Goal: Contribute content: Contribute content

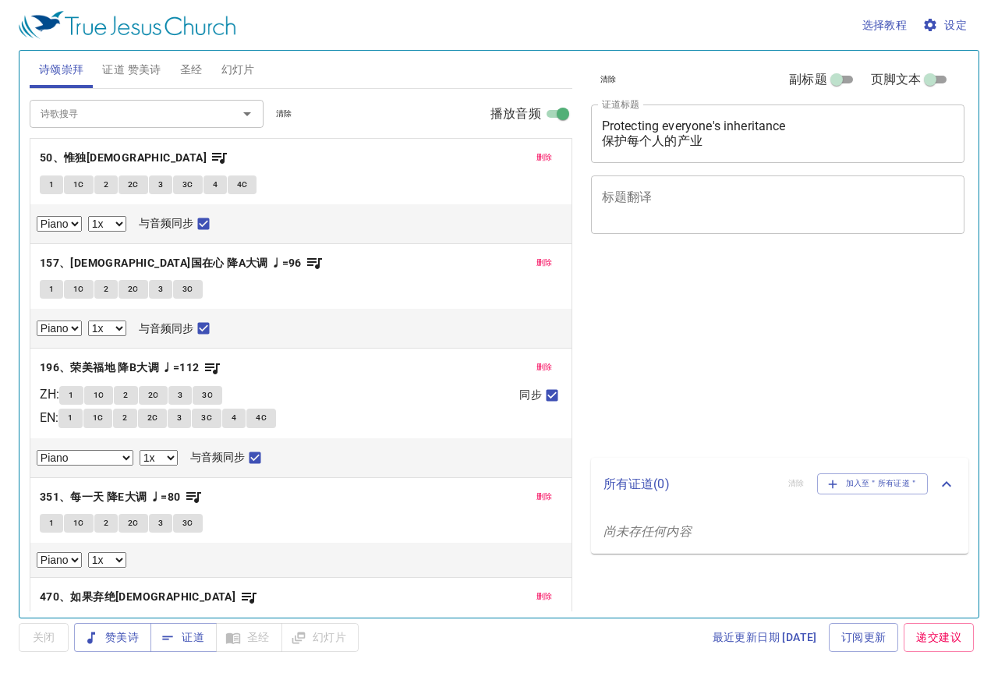
select select "1"
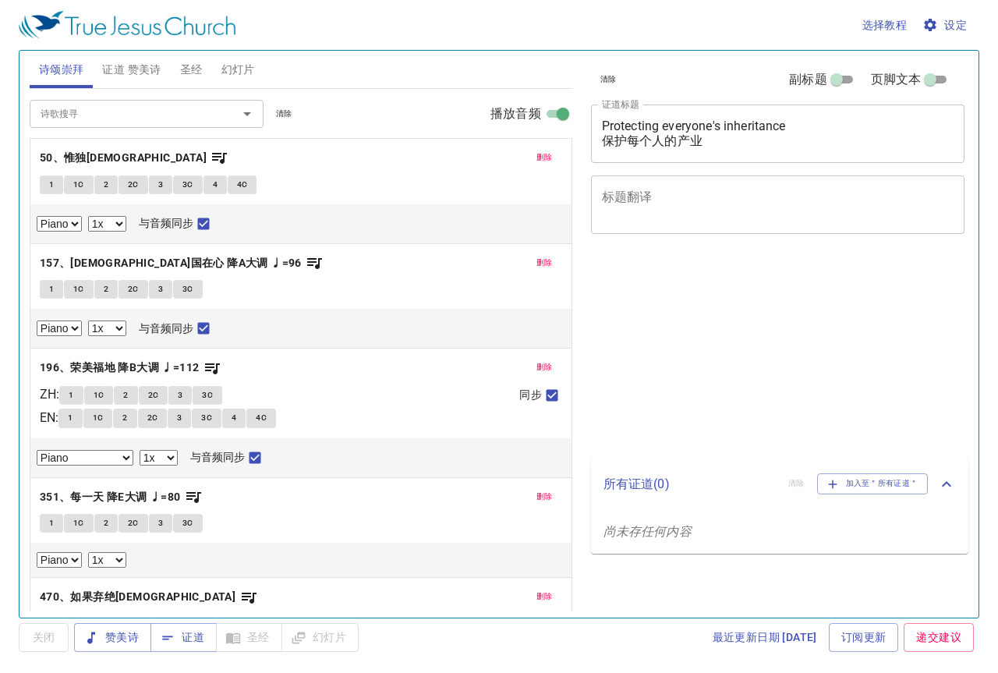
select select "1"
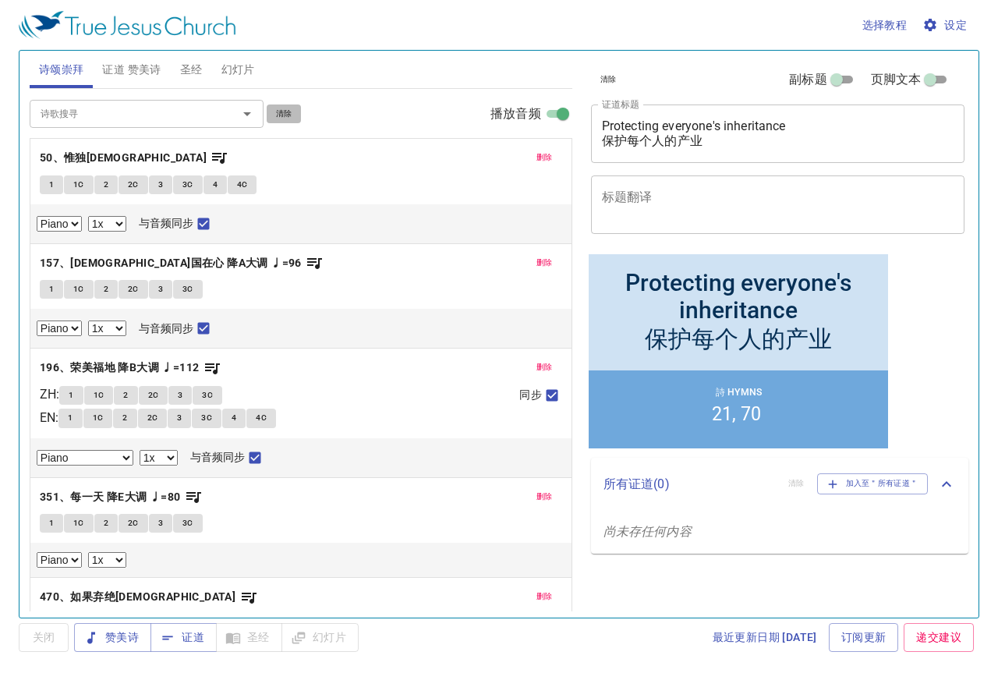
click at [292, 112] on span "清除" at bounding box center [284, 114] width 16 height 14
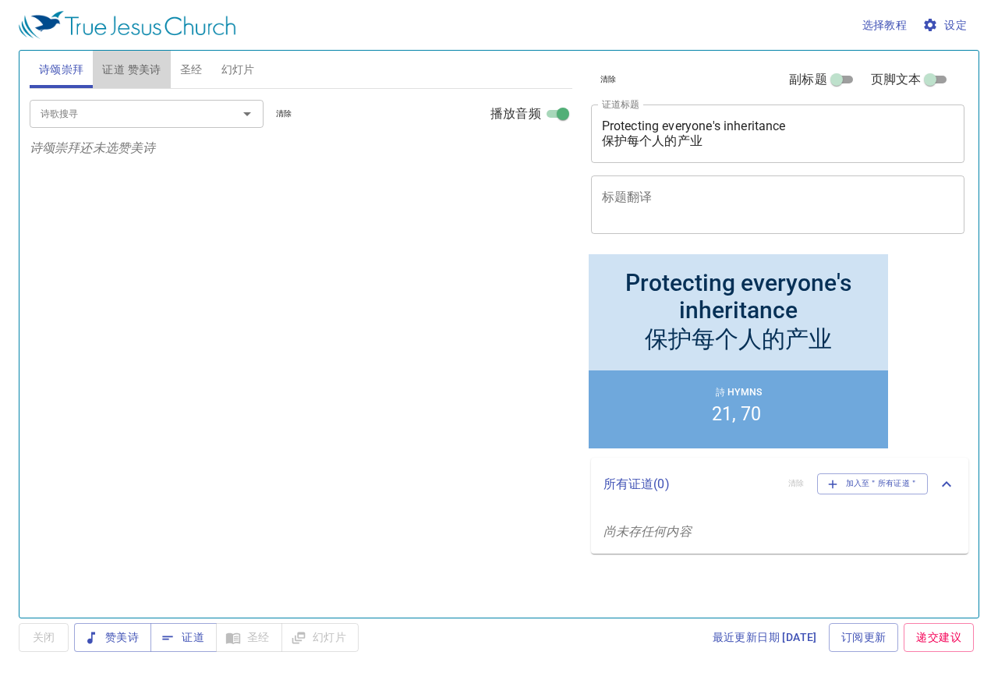
click at [151, 68] on span "证道 赞美诗" at bounding box center [131, 69] width 58 height 19
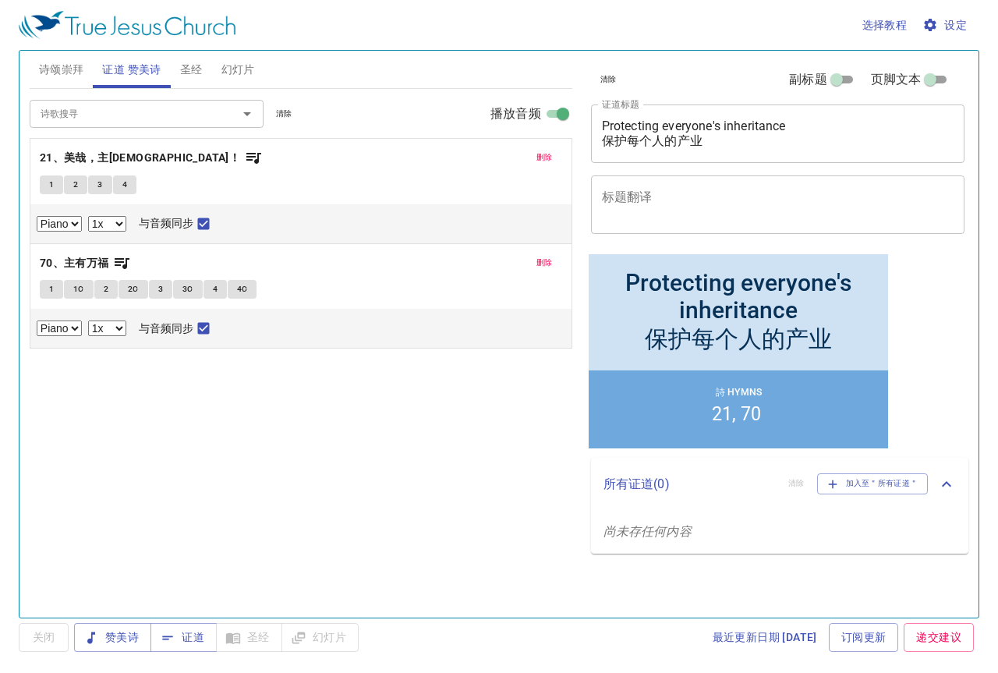
click at [289, 119] on span "清除" at bounding box center [284, 114] width 16 height 14
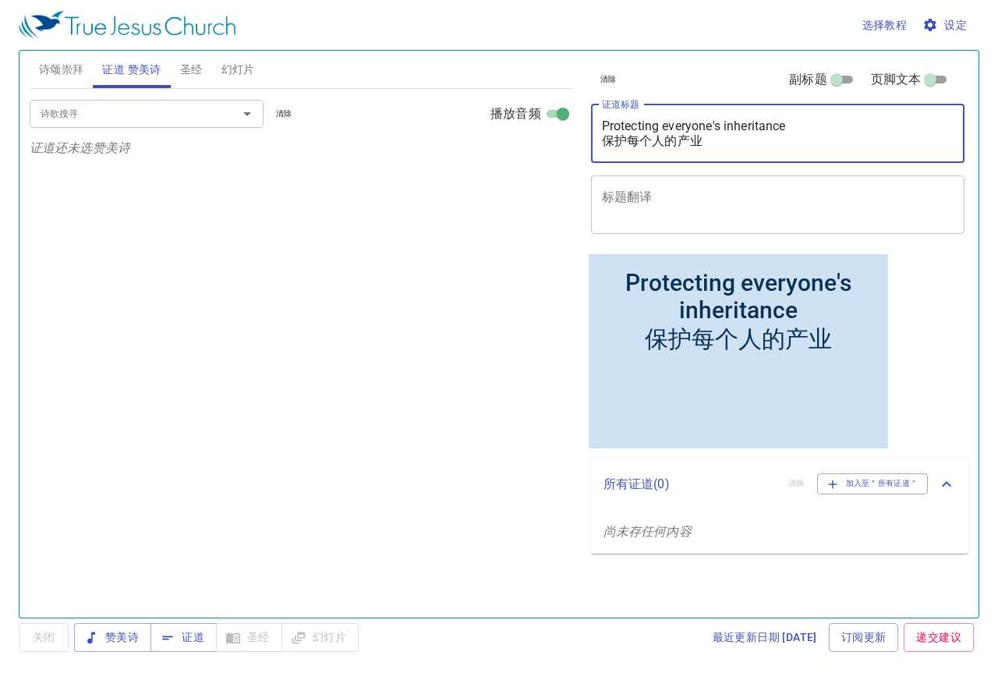
drag, startPoint x: 721, startPoint y: 143, endPoint x: 581, endPoint y: 129, distance: 141.1
click at [581, 129] on div "清除 副标题 页脚文本 证道标题 Protecting everyone's inheritance 保护每个人的产业 x 证道标题 标题翻译 x 标题翻译 …" at bounding box center [777, 327] width 397 height 567
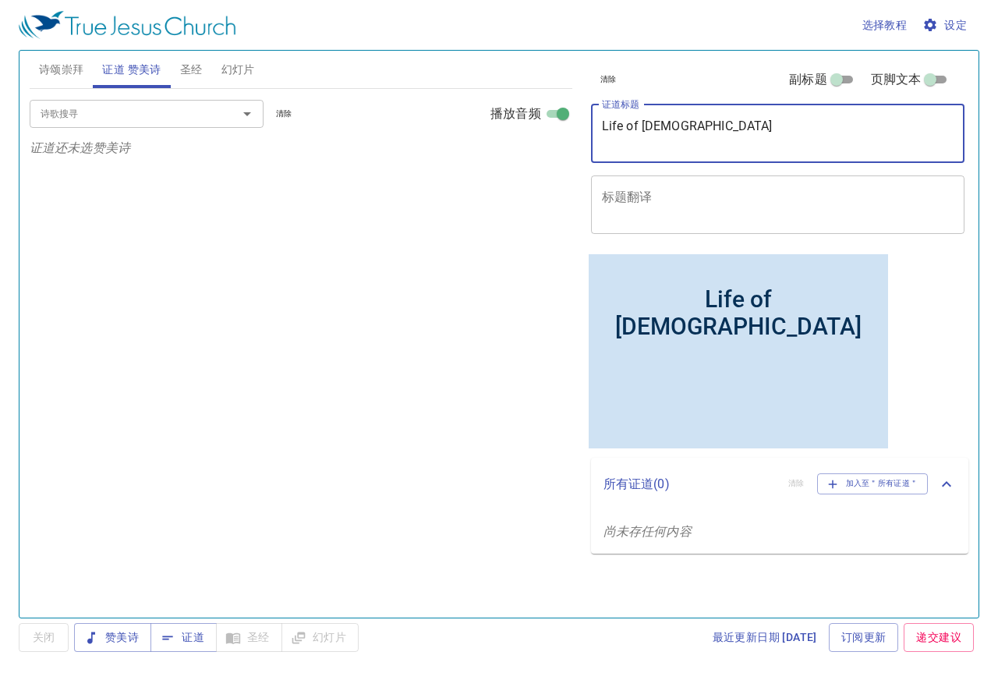
type textarea "Life of [DEMOGRAPHIC_DATA]"
click at [203, 243] on div "诗歌搜寻 诗歌搜寻 清除 播放音频 证道还未选赞美诗" at bounding box center [301, 346] width 543 height 515
click at [109, 115] on input "诗歌搜寻" at bounding box center [123, 114] width 179 height 18
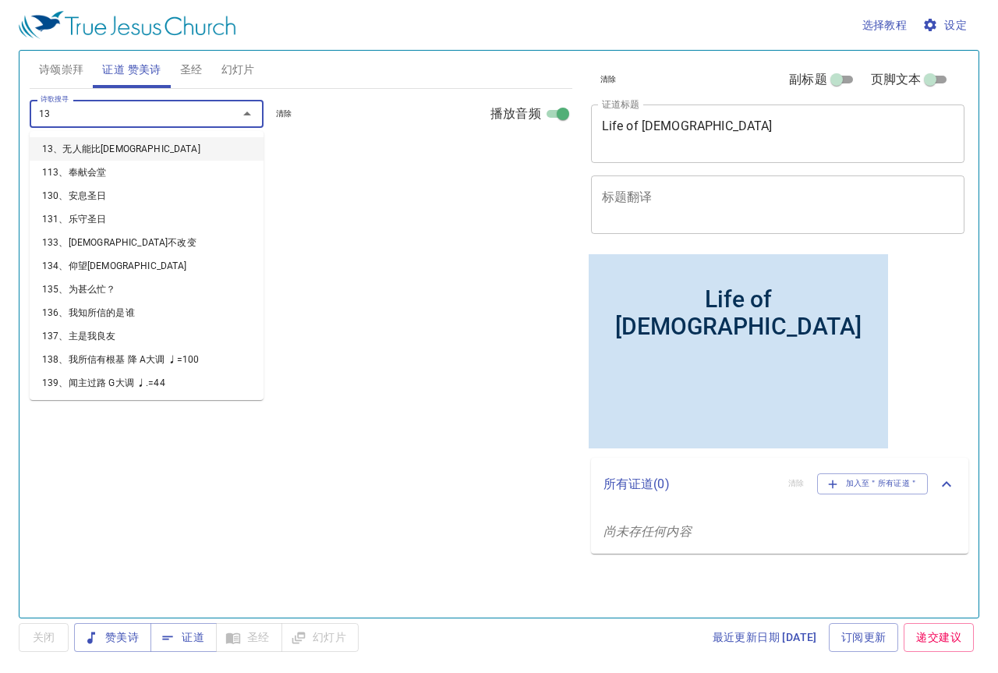
type input "130"
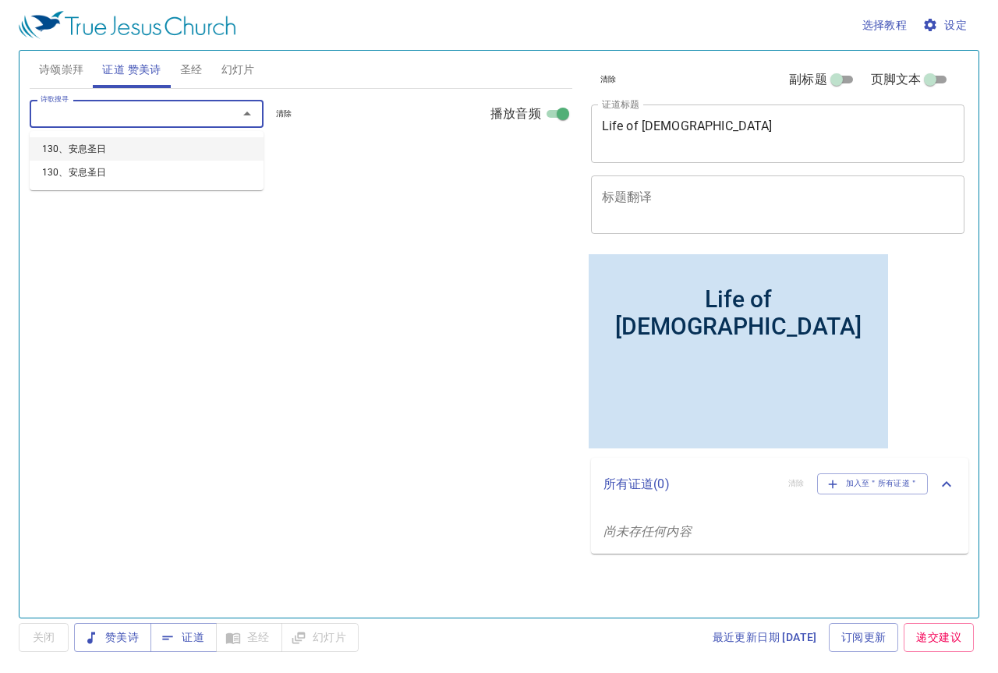
select select "1"
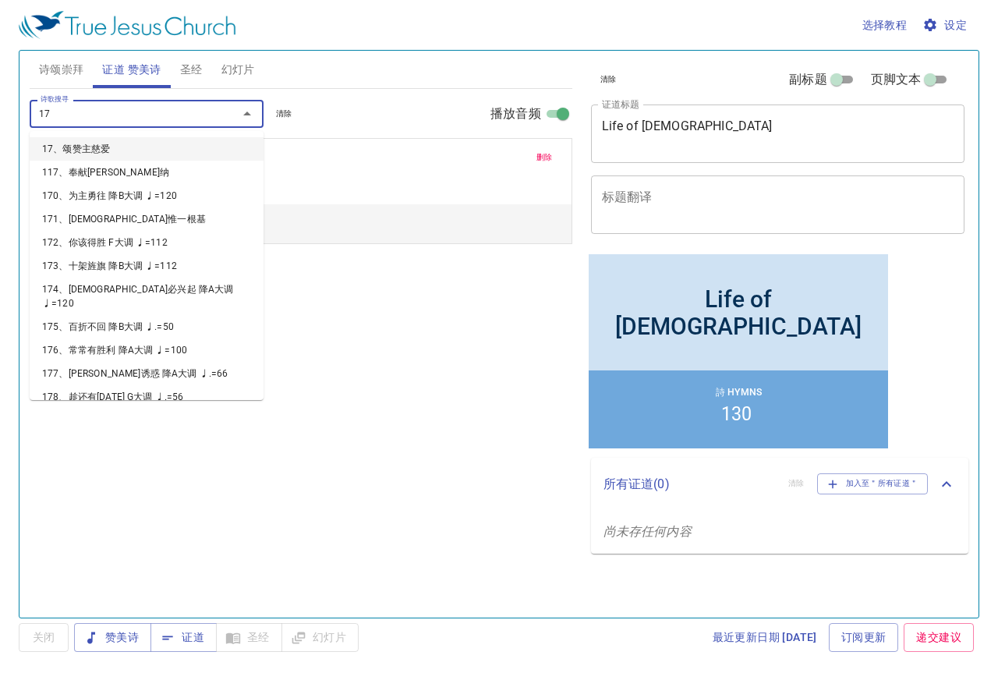
type input "176"
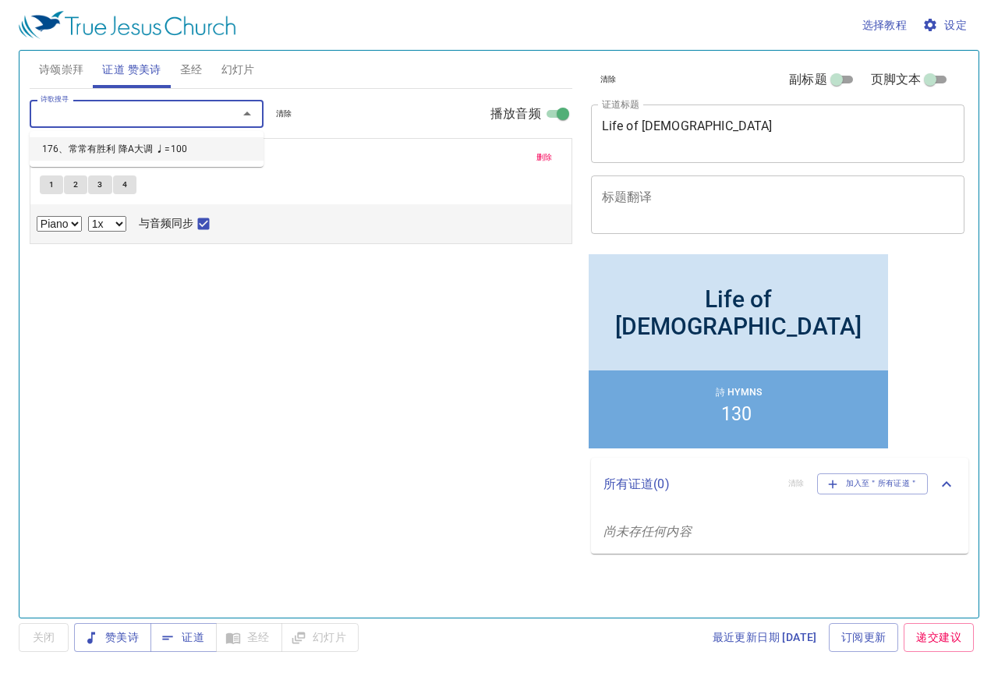
select select "1"
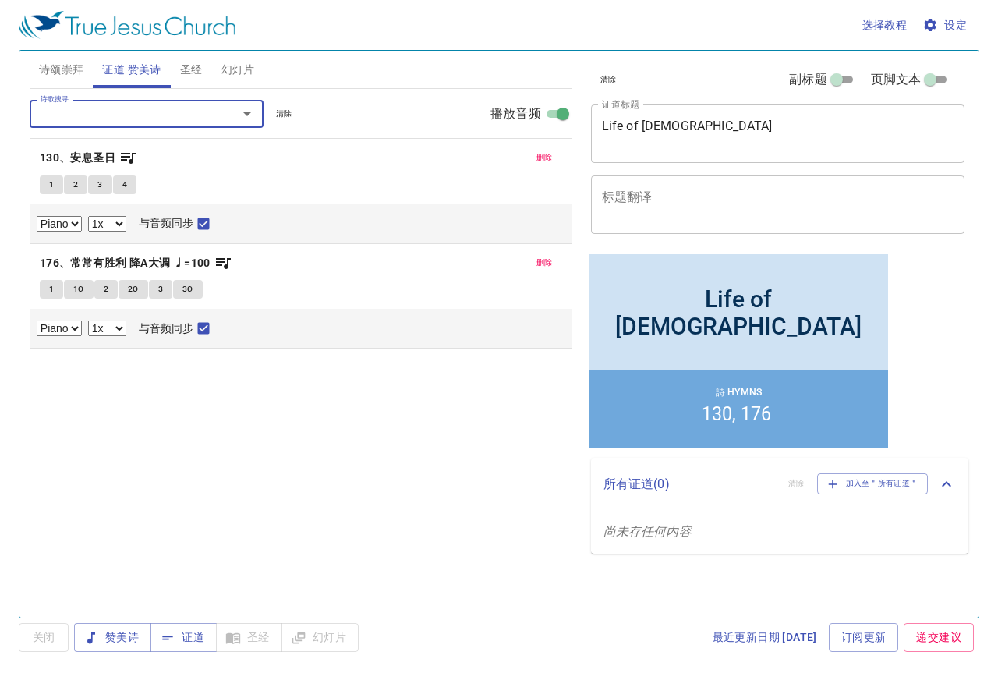
click at [51, 70] on span "诗颂崇拜" at bounding box center [61, 69] width 45 height 19
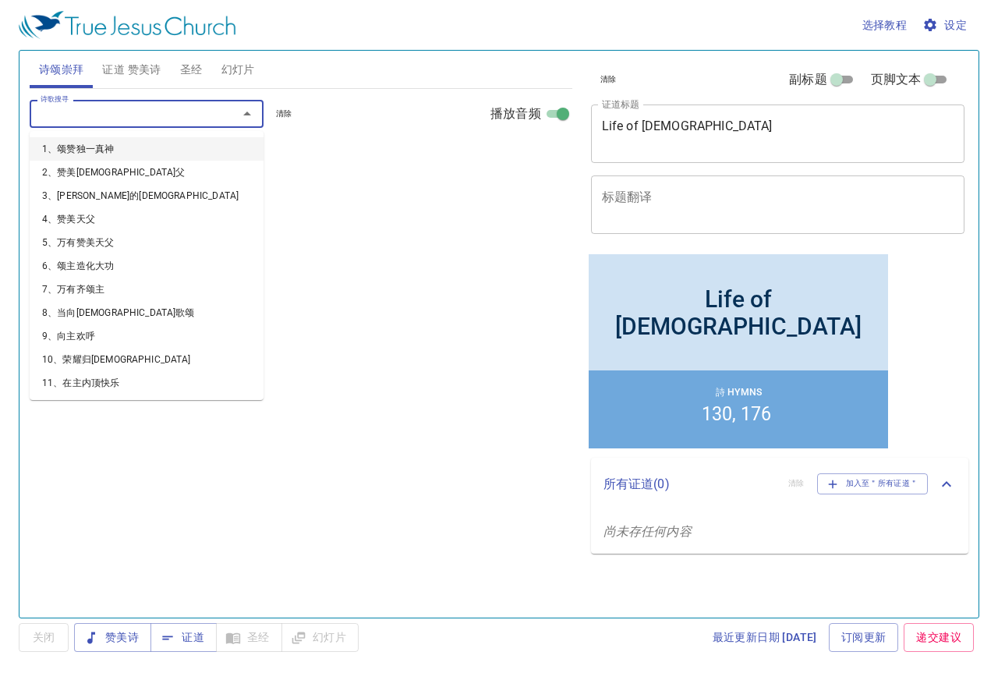
click at [102, 117] on input "诗歌搜寻" at bounding box center [123, 114] width 179 height 18
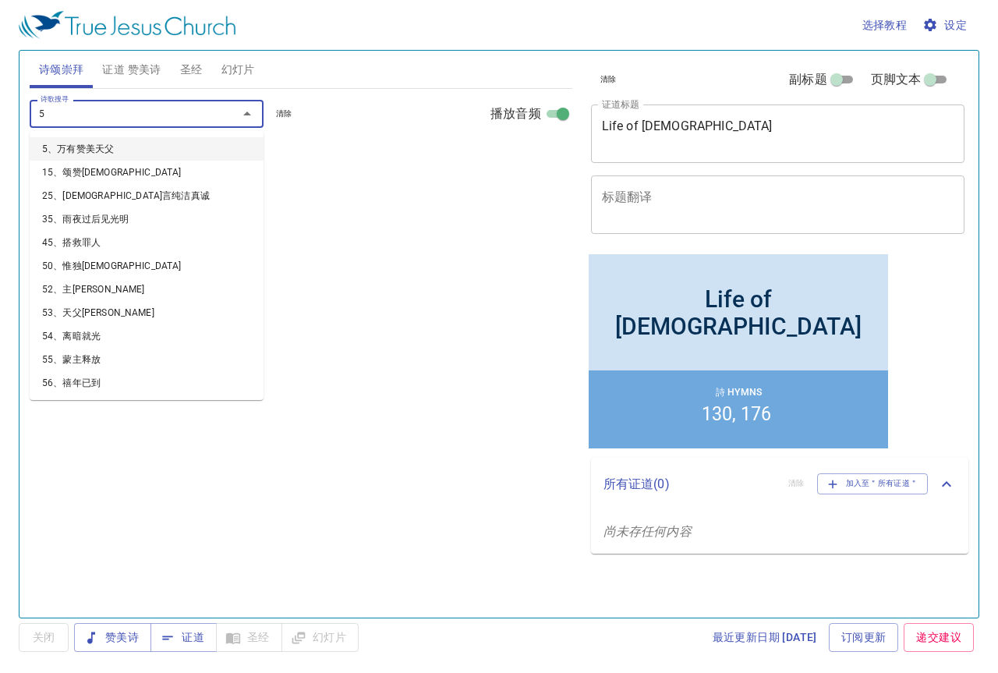
type input "58"
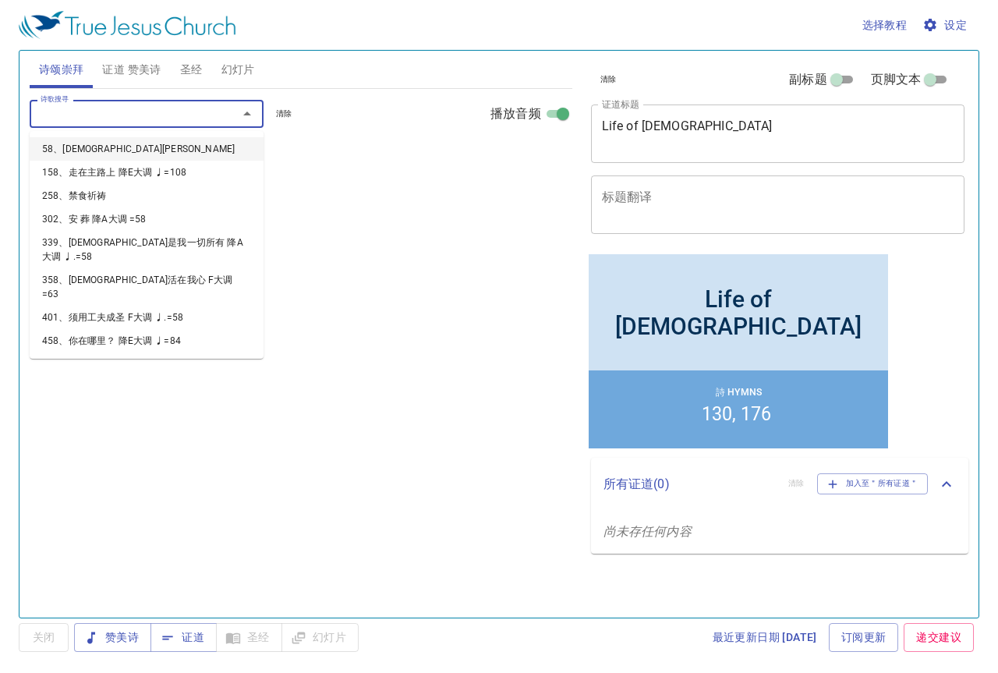
select select "1"
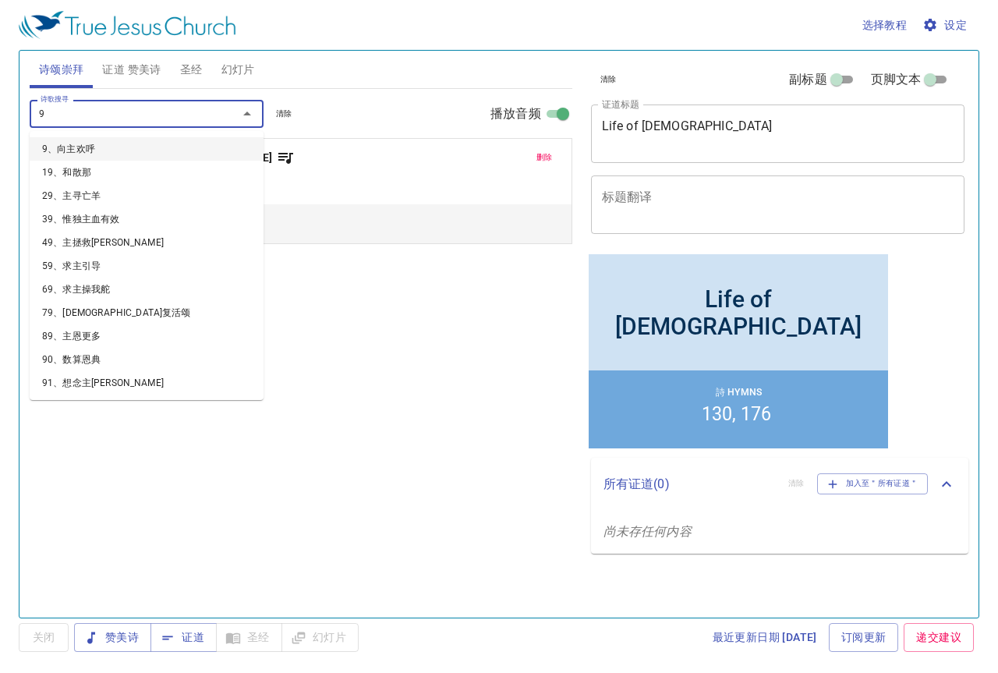
type input "90"
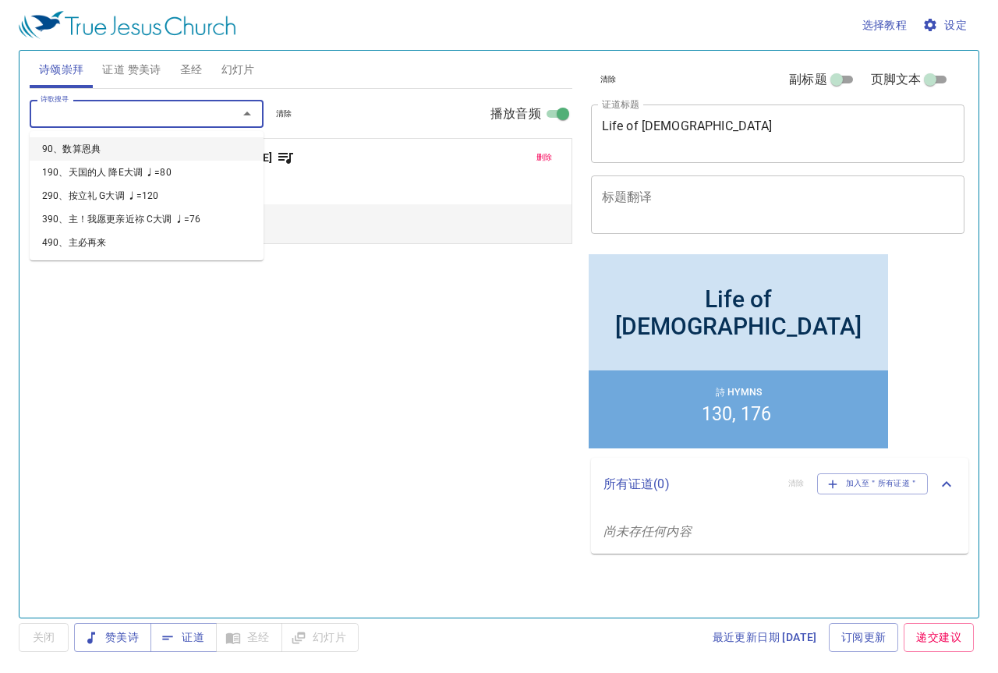
select select "1"
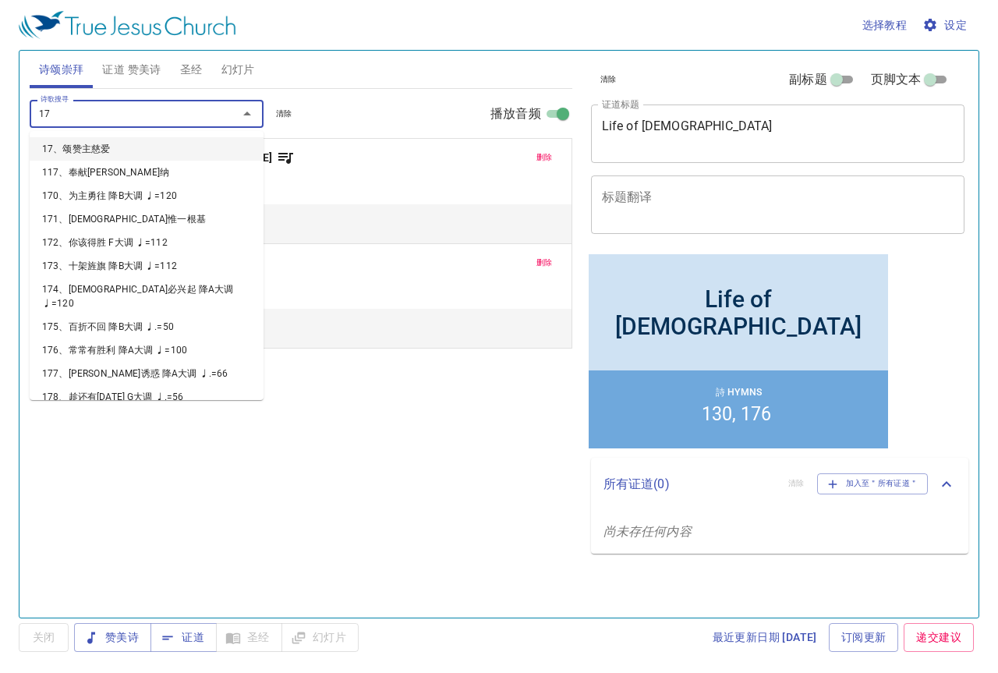
type input "174"
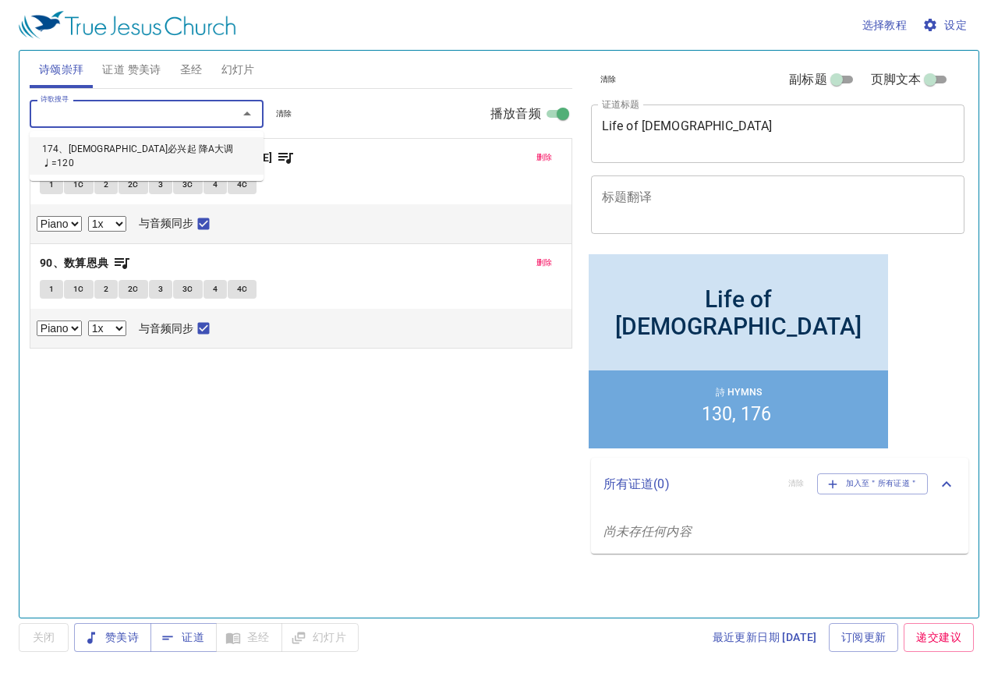
select select "1"
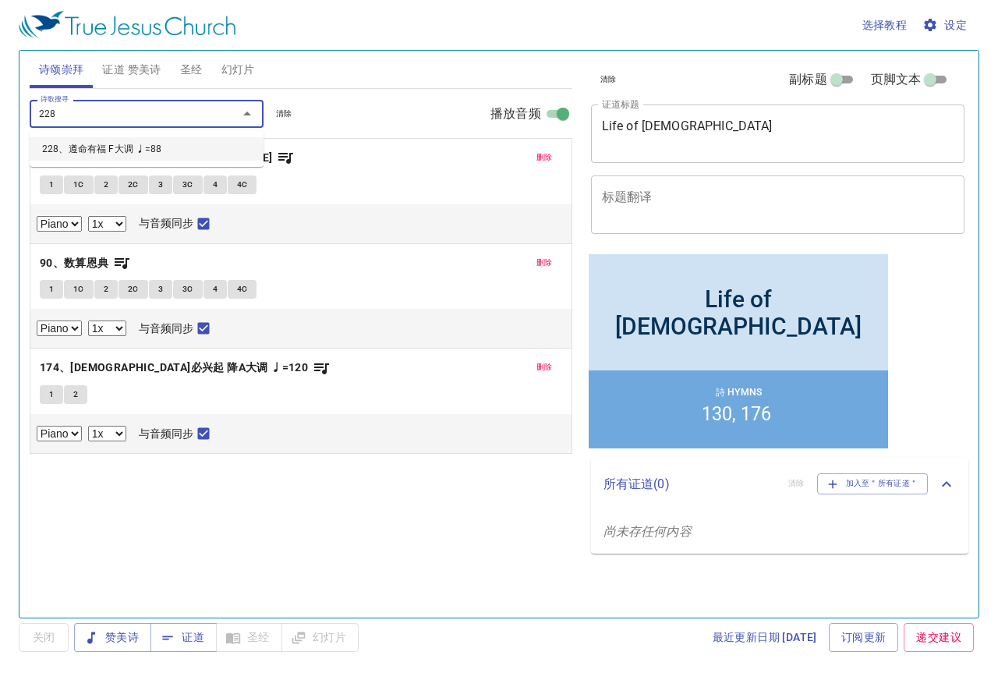
type input "228、遵命有福 F大调 ♩=88"
select select "1"
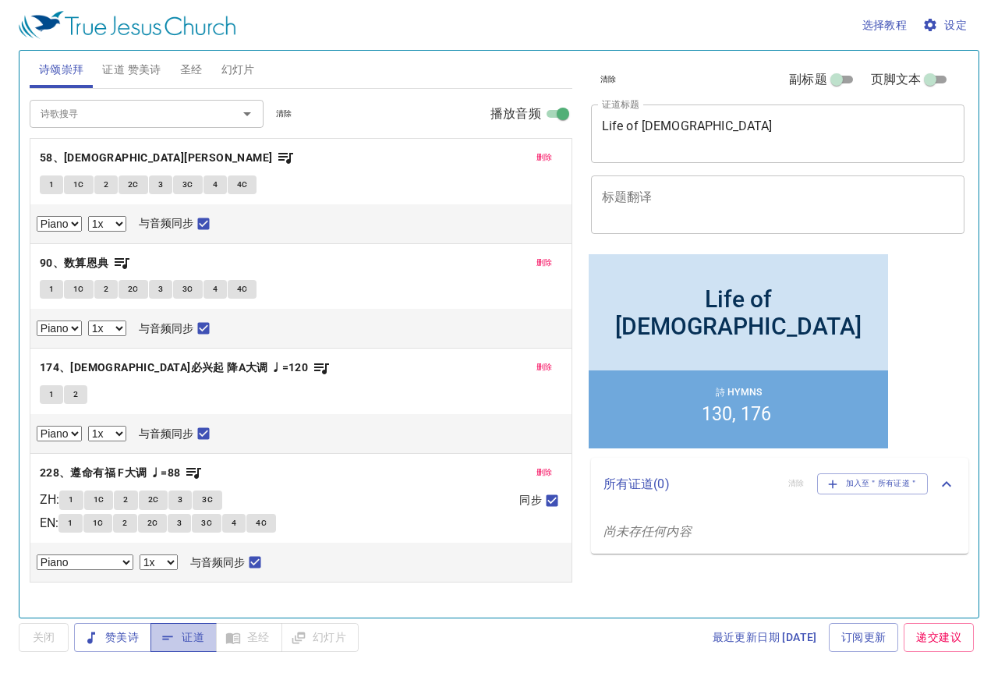
click at [187, 630] on span "证道" at bounding box center [183, 637] width 41 height 19
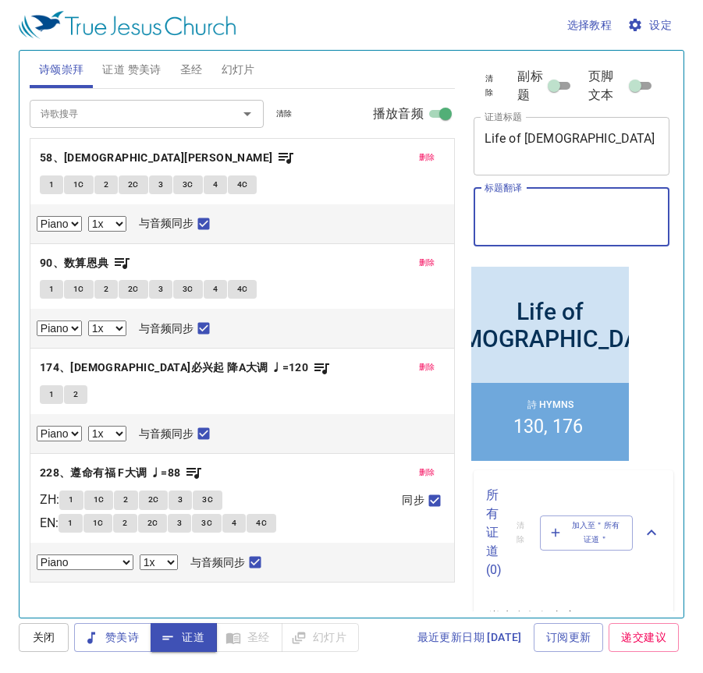
drag, startPoint x: 519, startPoint y: 219, endPoint x: 496, endPoint y: 239, distance: 31.0
click at [496, 232] on textarea "标题翻译" at bounding box center [571, 217] width 175 height 30
paste textarea "[DEMOGRAPHIC_DATA]的生活"
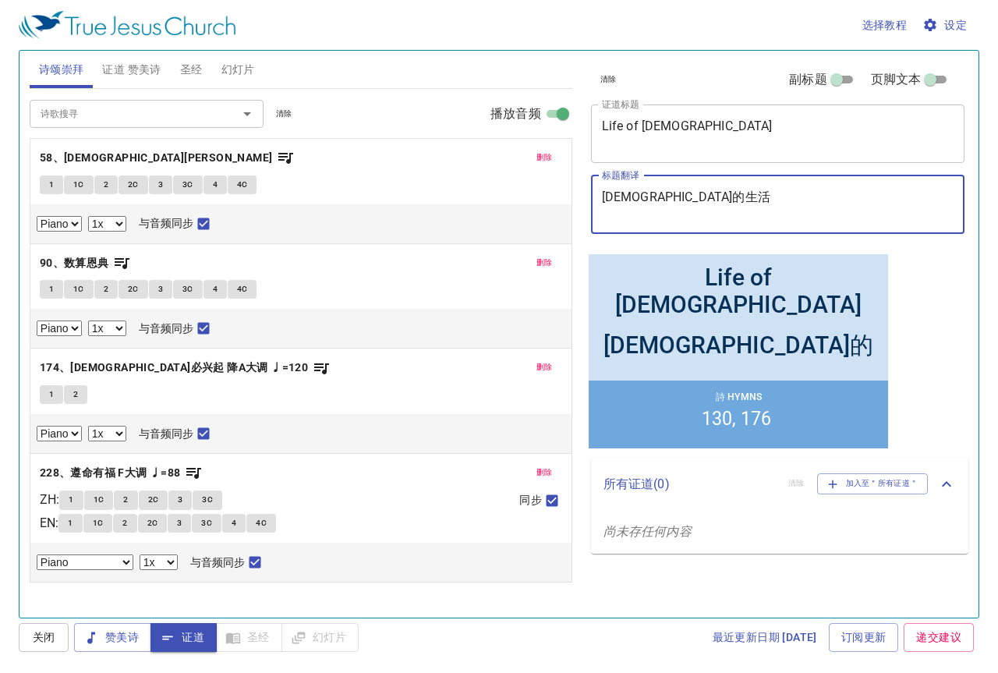
type textarea "[DEMOGRAPHIC_DATA]的生活"
click at [522, 648] on div "最近更新日期 2025/7/2 订阅更新 递交建议" at bounding box center [671, 637] width 615 height 29
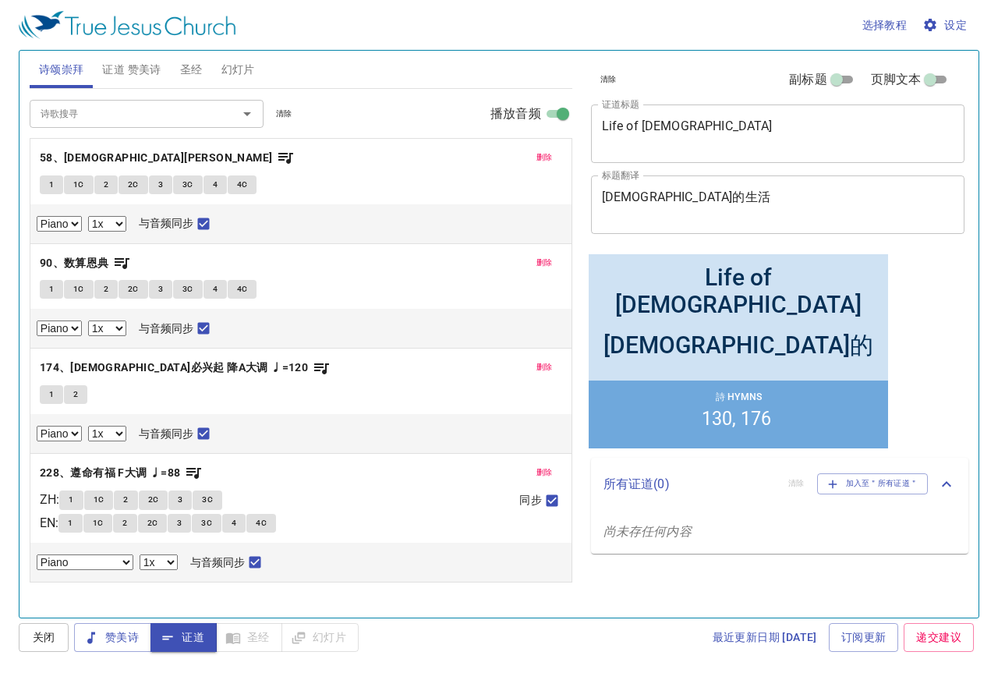
click at [144, 69] on span "证道 赞美诗" at bounding box center [131, 69] width 58 height 19
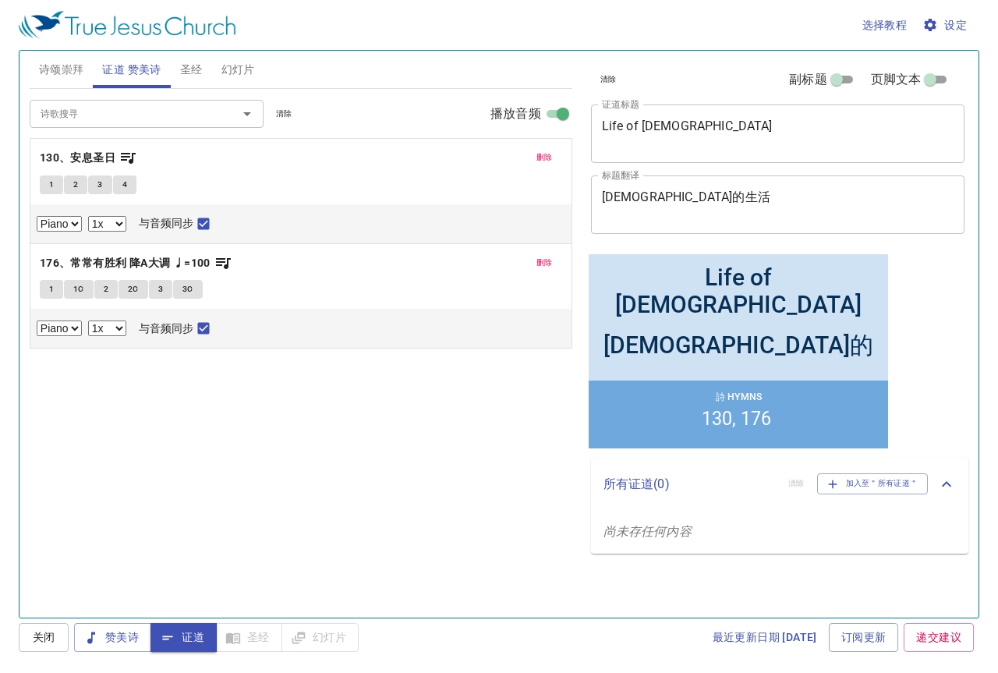
click at [52, 182] on span "1" at bounding box center [51, 185] width 5 height 14
checkbox input "false"
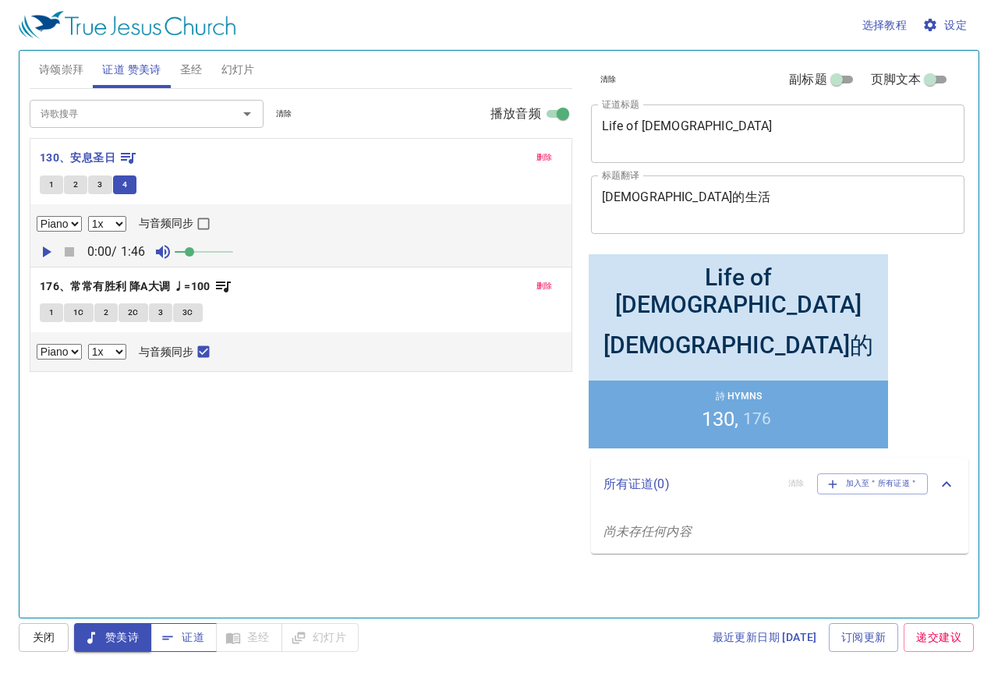
click at [205, 635] on button "证道" at bounding box center [184, 637] width 66 height 29
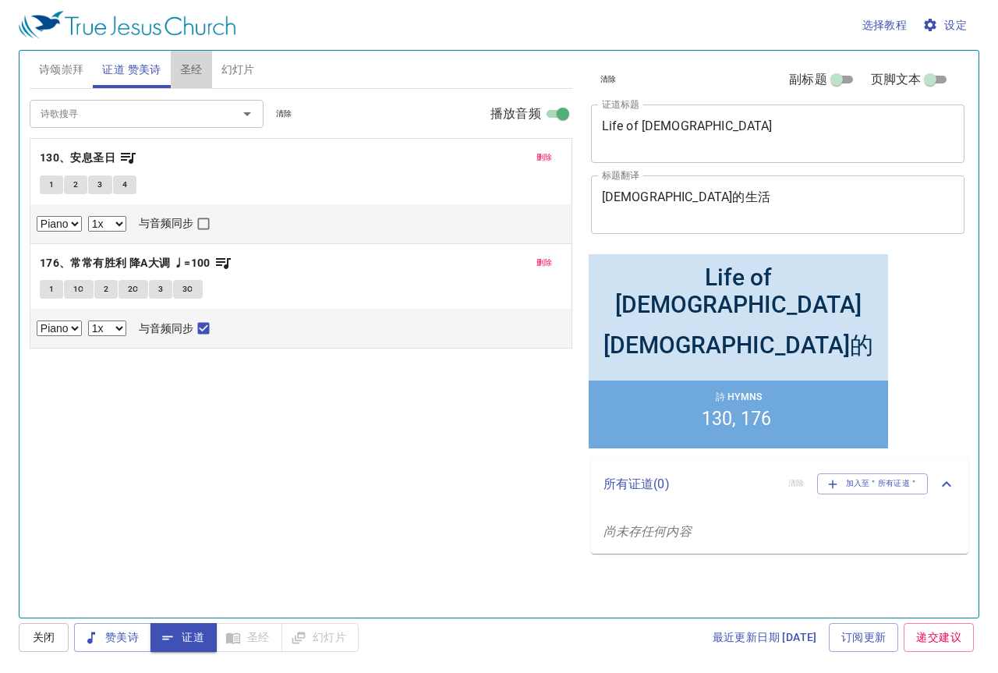
click at [201, 73] on span "圣经" at bounding box center [191, 69] width 23 height 19
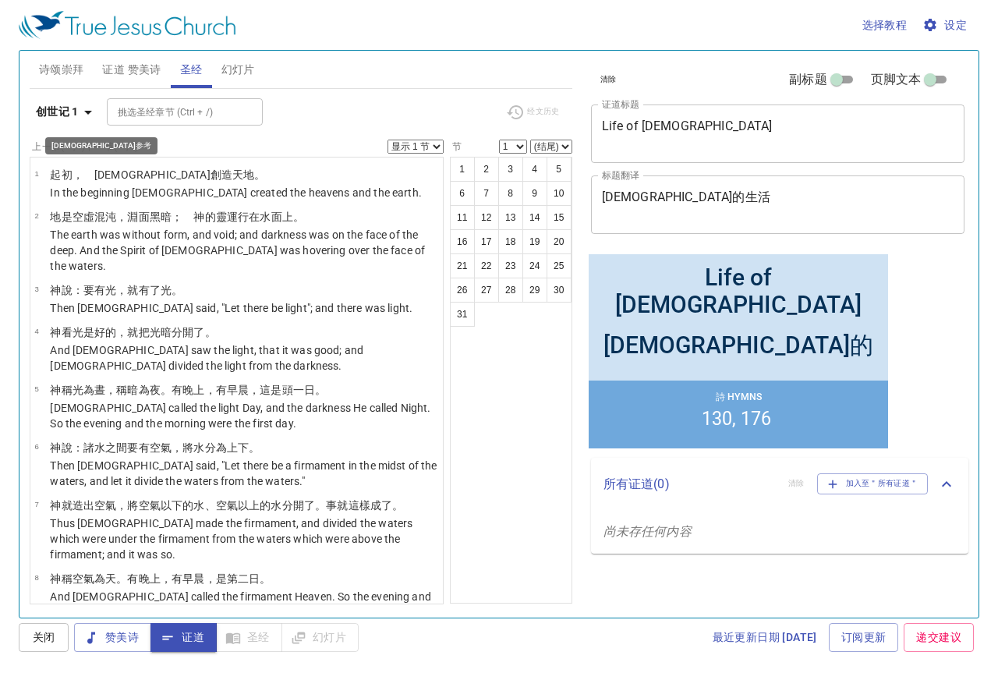
click at [89, 112] on icon "button" at bounding box center [88, 113] width 8 height 4
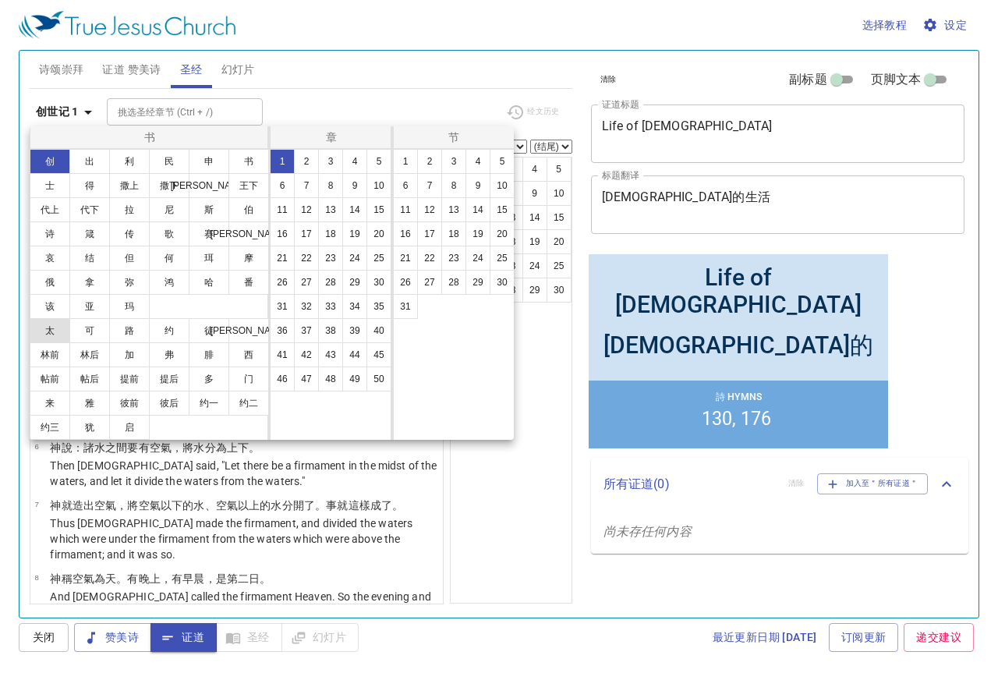
click at [48, 335] on button "太" at bounding box center [50, 330] width 41 height 25
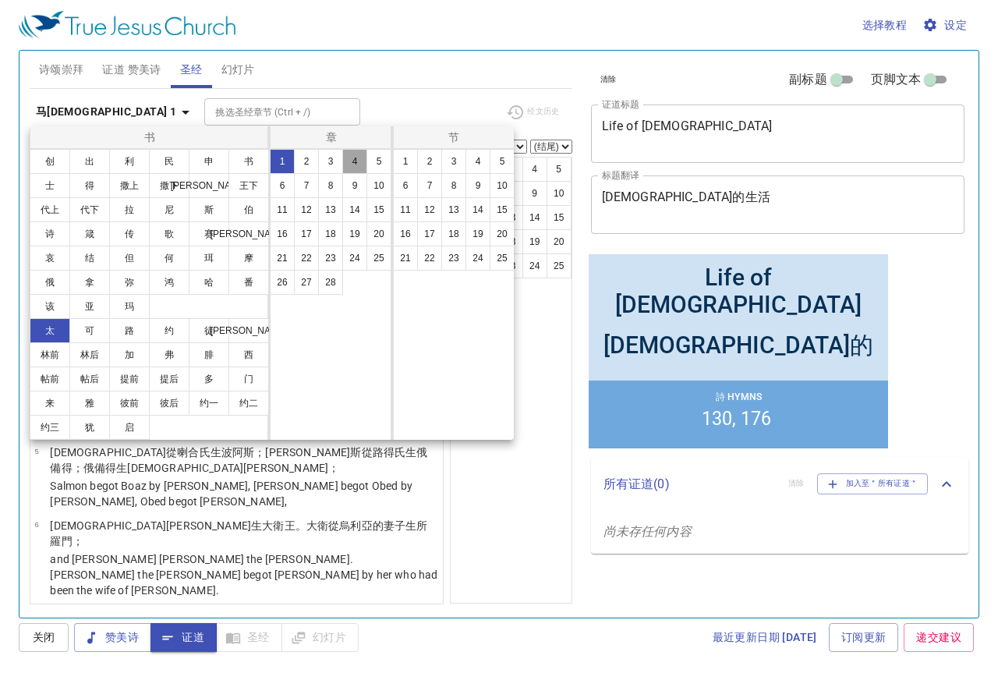
click at [352, 159] on button "4" at bounding box center [354, 161] width 25 height 25
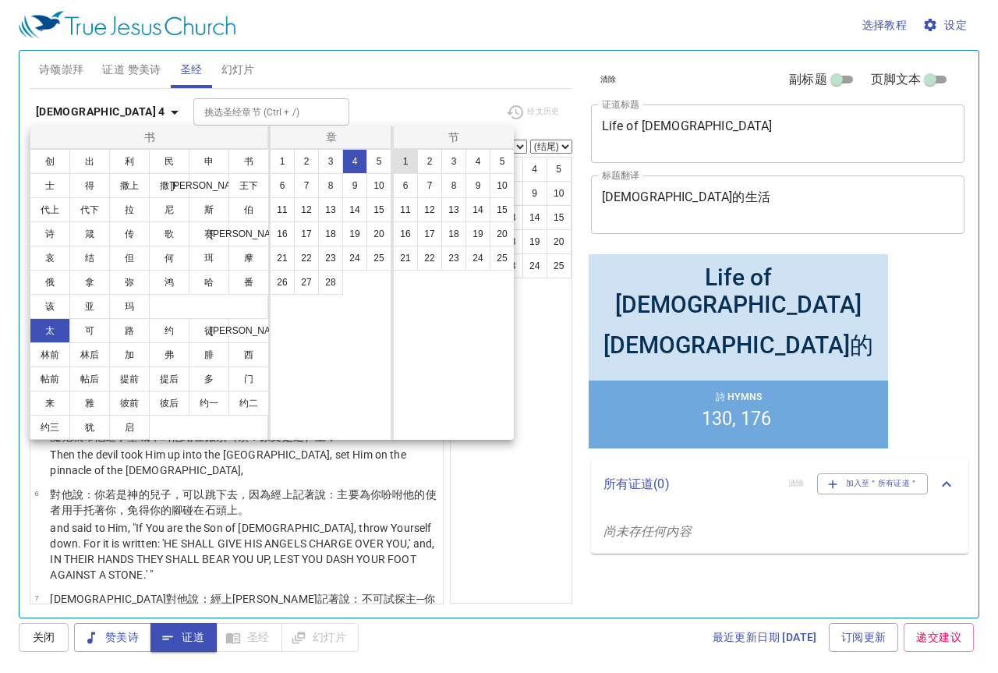
click at [406, 159] on button "1" at bounding box center [405, 161] width 25 height 25
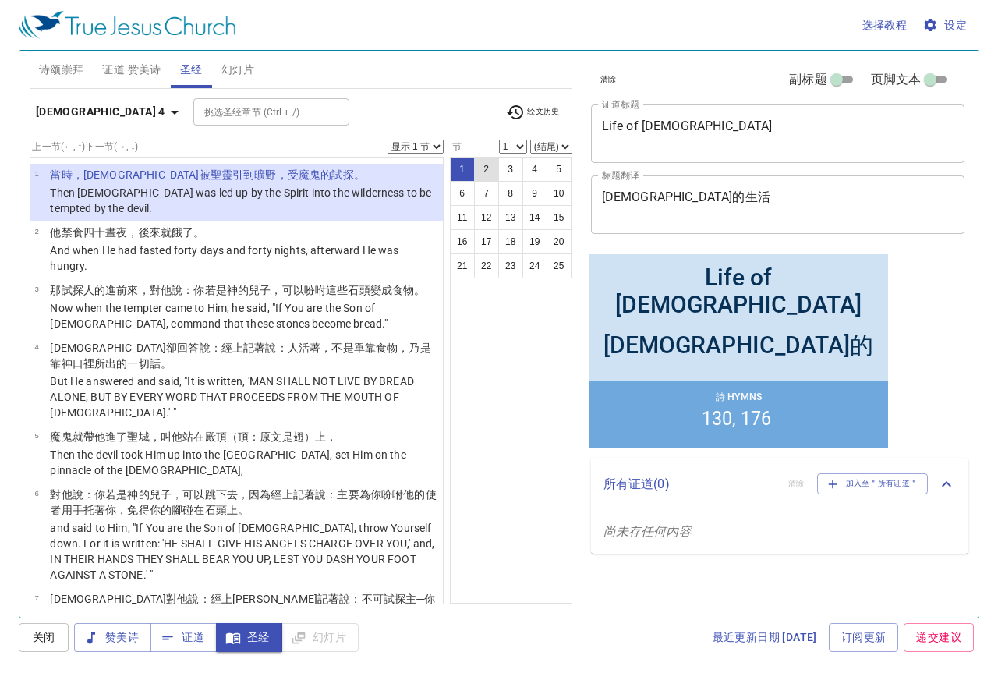
click at [485, 174] on button "2" at bounding box center [486, 169] width 25 height 25
select select "2"
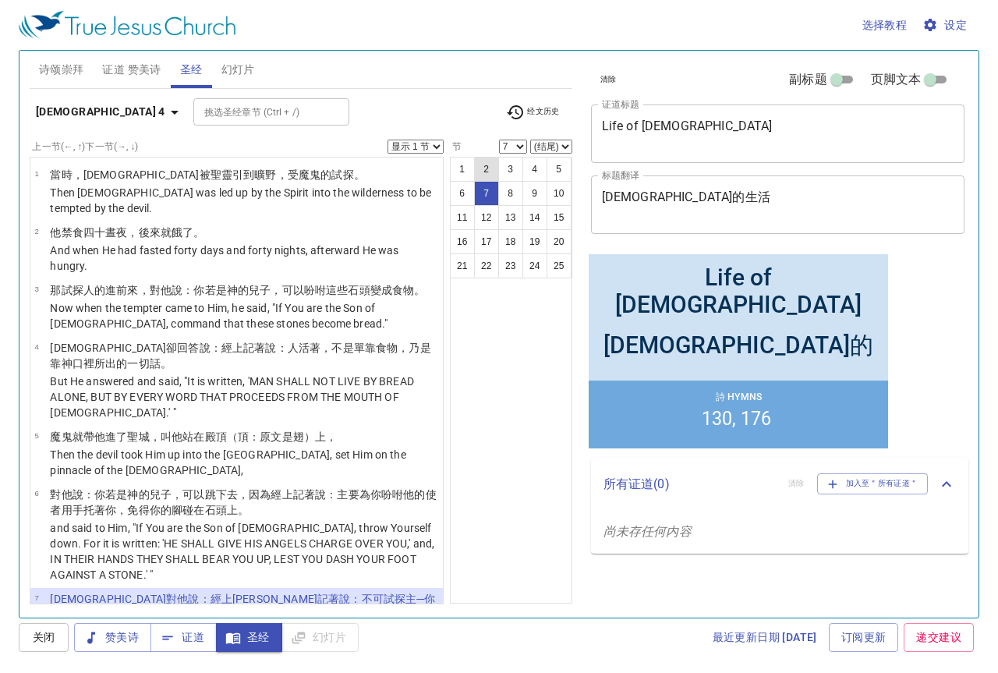
scroll to position [236, 0]
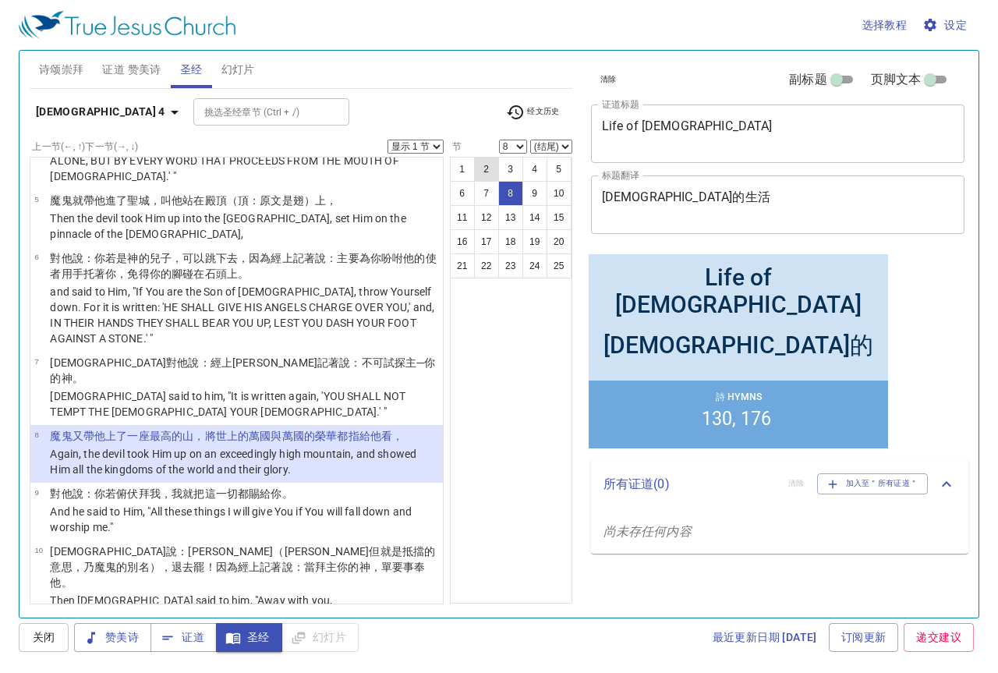
select select "9"
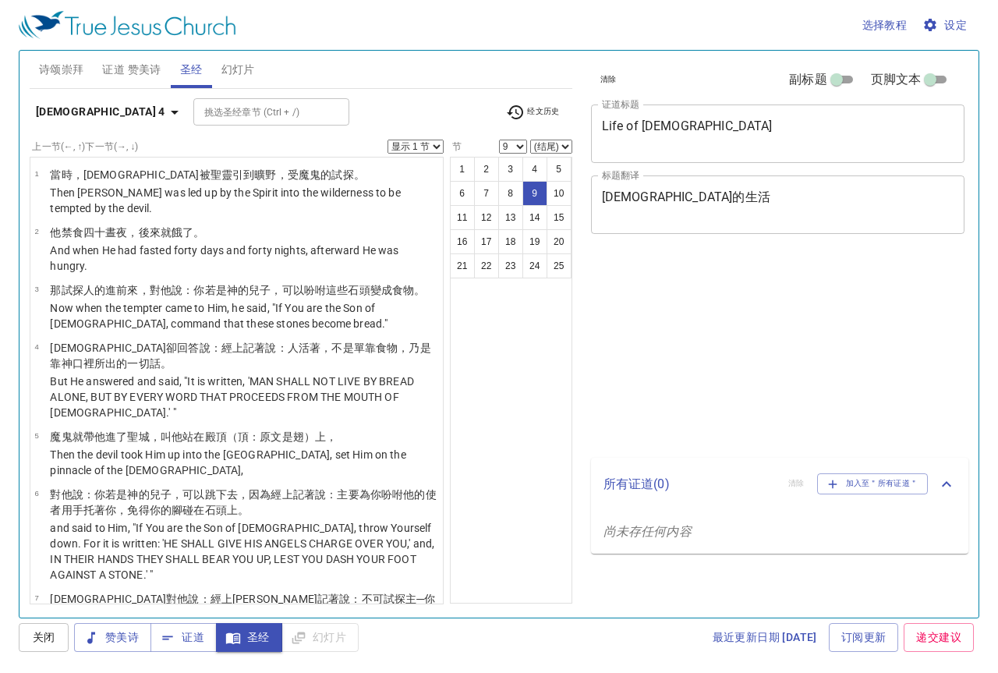
select select "9"
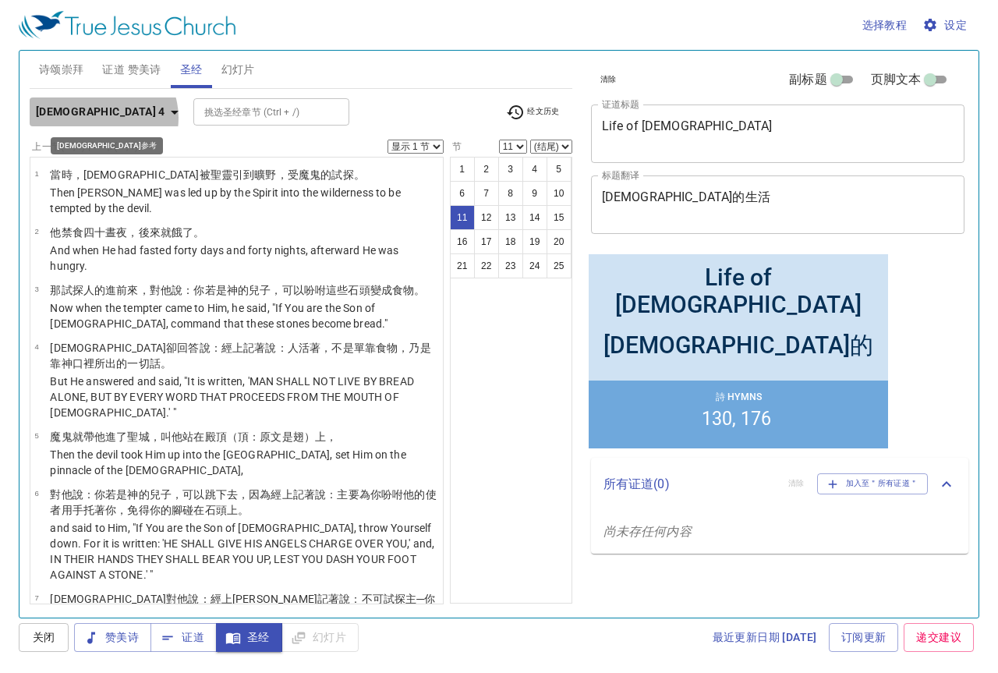
click at [165, 118] on icon "button" at bounding box center [174, 112] width 19 height 19
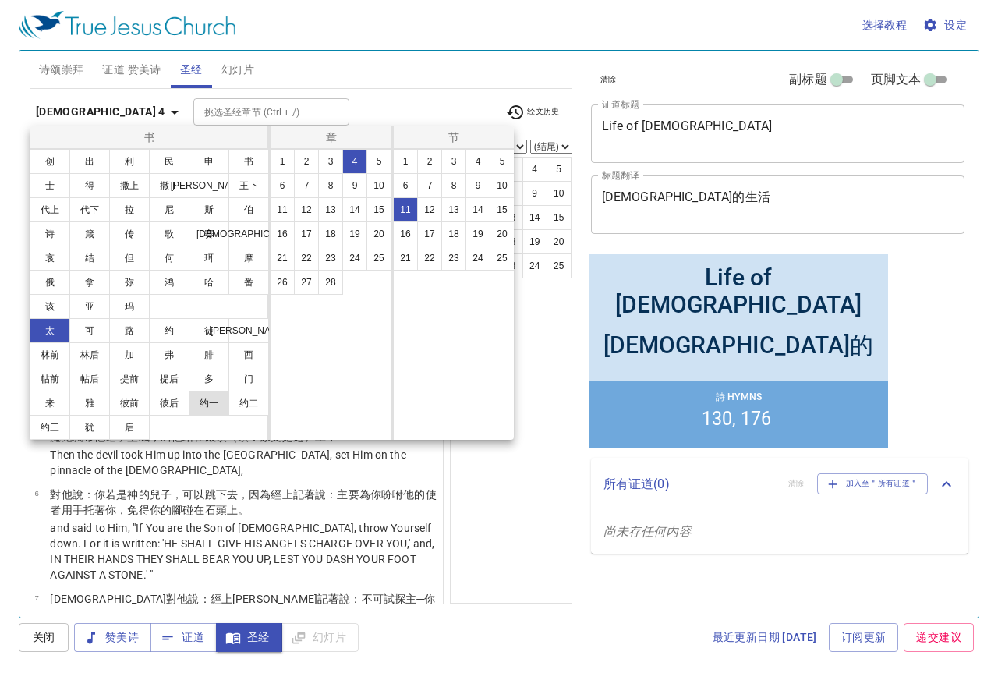
click at [211, 396] on button "约一" at bounding box center [209, 403] width 41 height 25
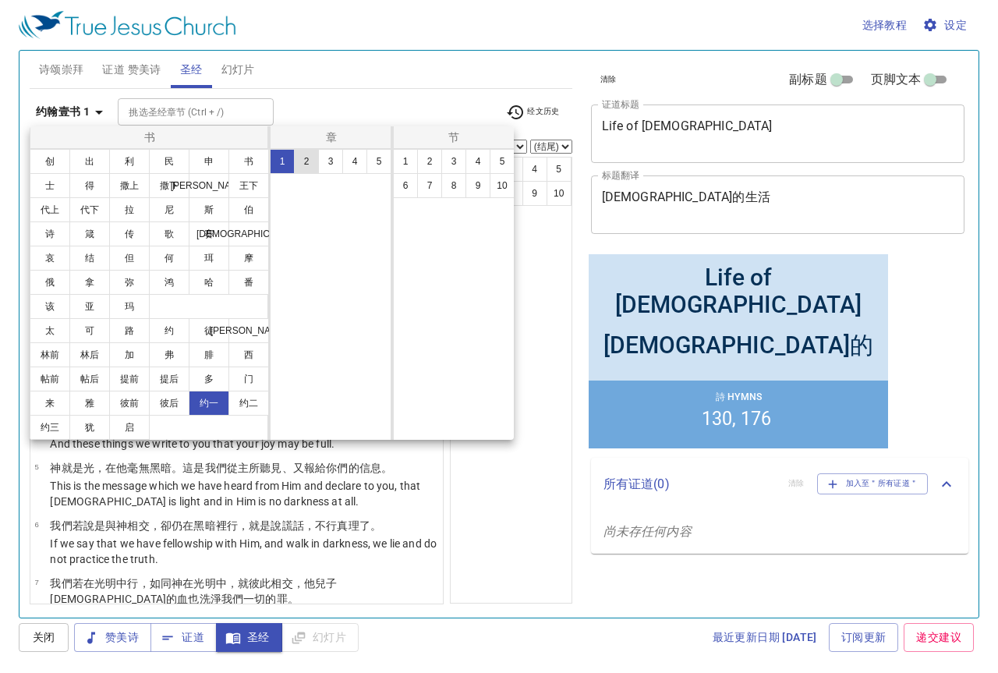
click at [304, 158] on button "2" at bounding box center [306, 161] width 25 height 25
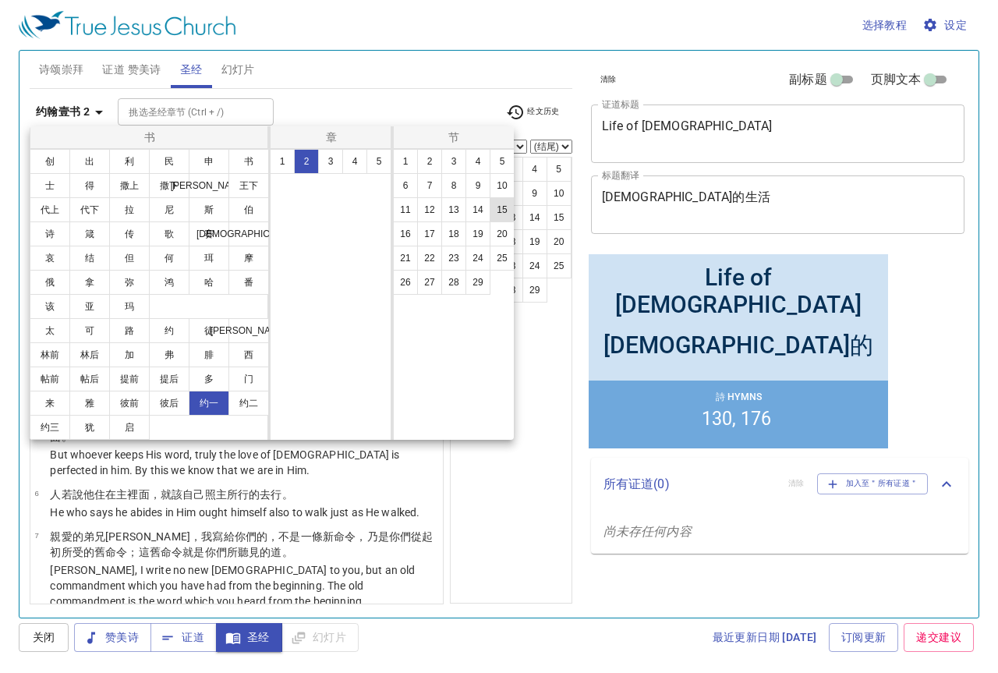
click at [497, 204] on button "15" at bounding box center [502, 209] width 25 height 25
select select "15"
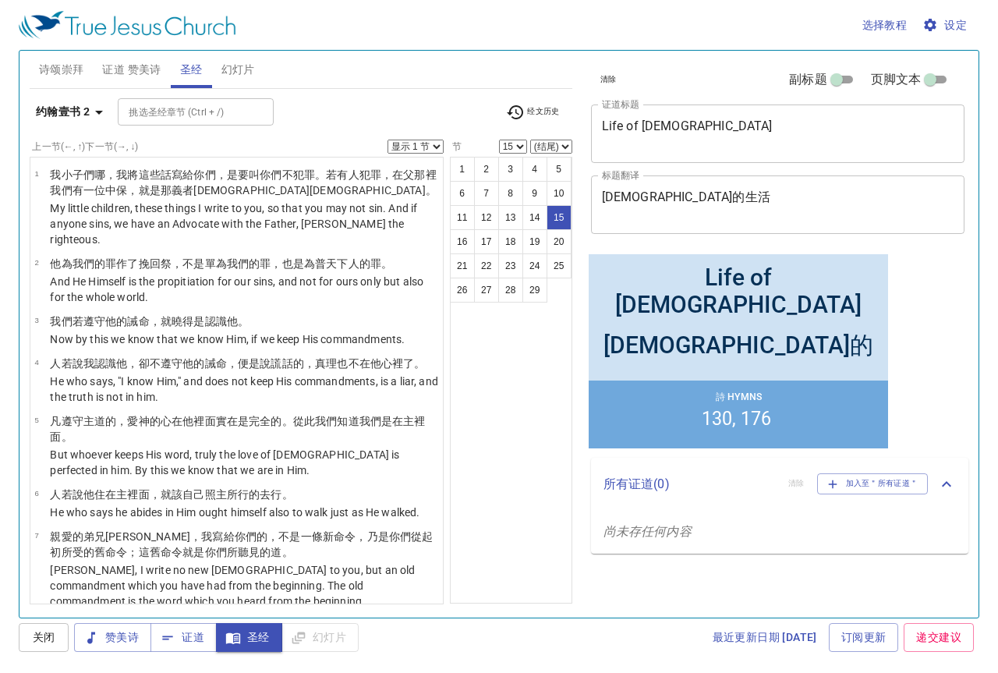
scroll to position [792, 0]
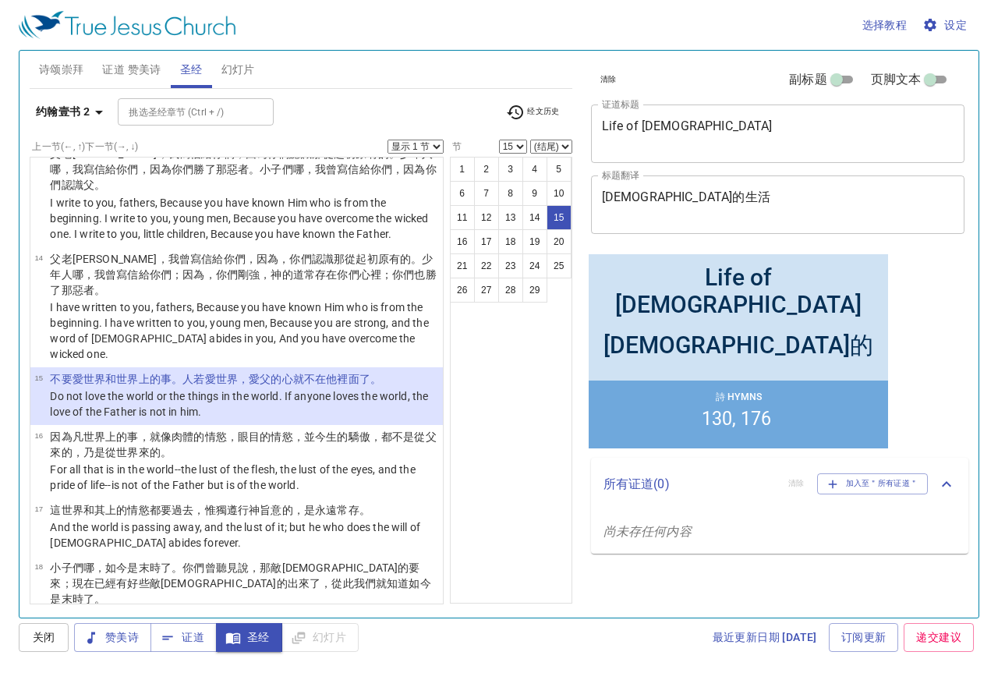
select select "16"
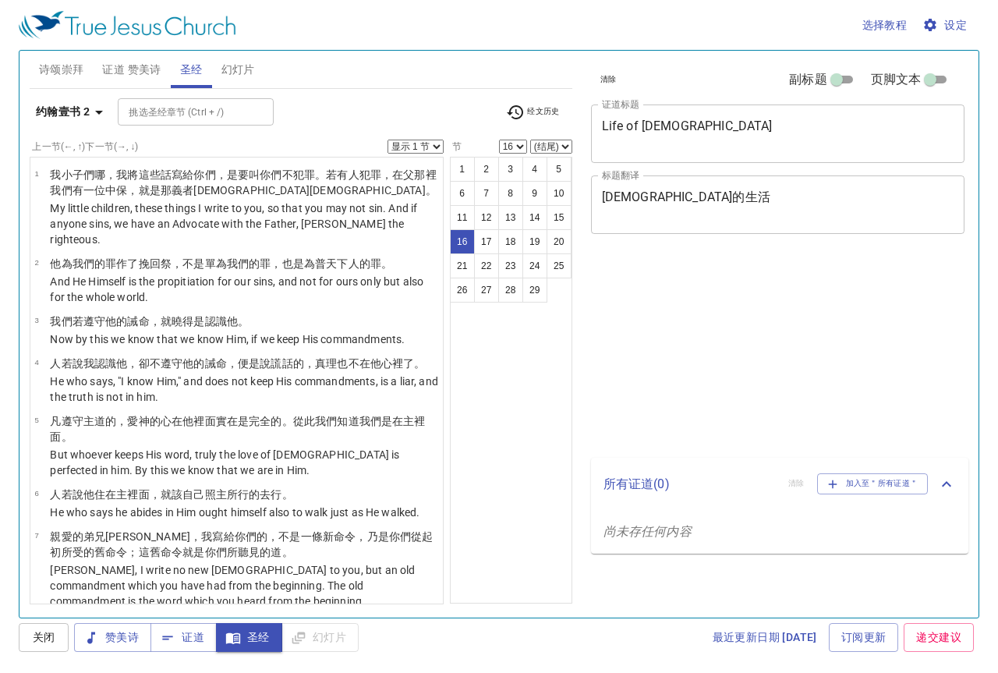
select select "16"
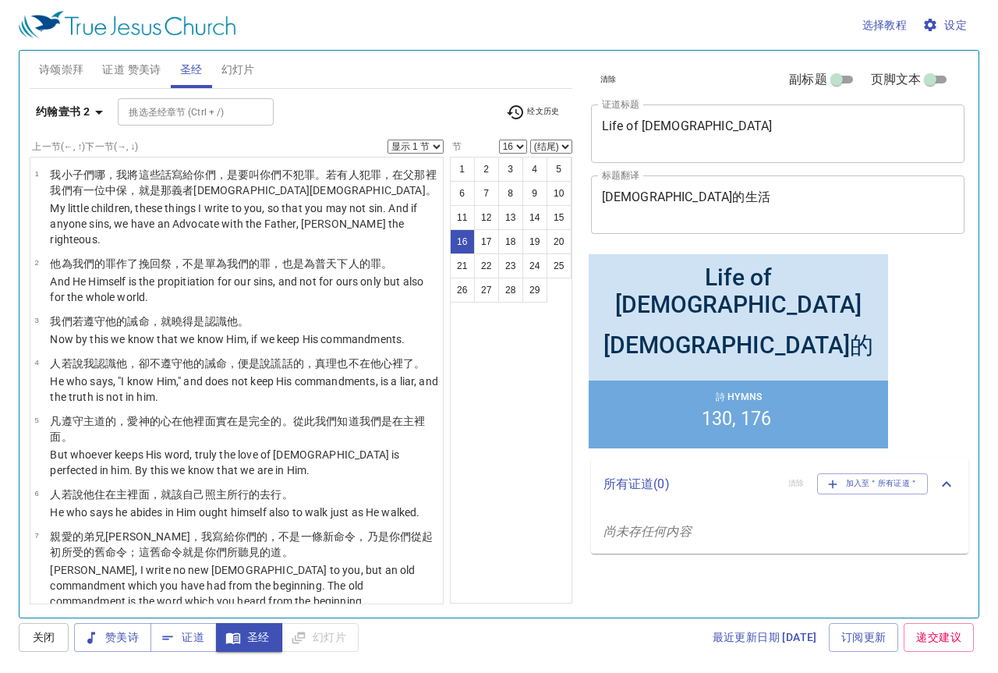
scroll to position [792, 0]
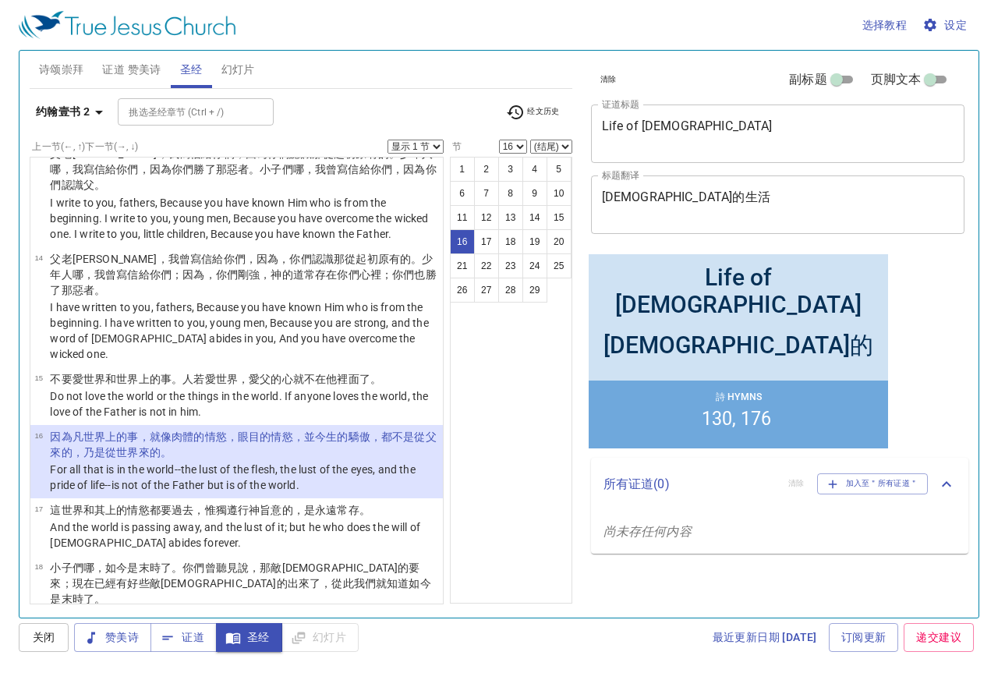
select select "17"
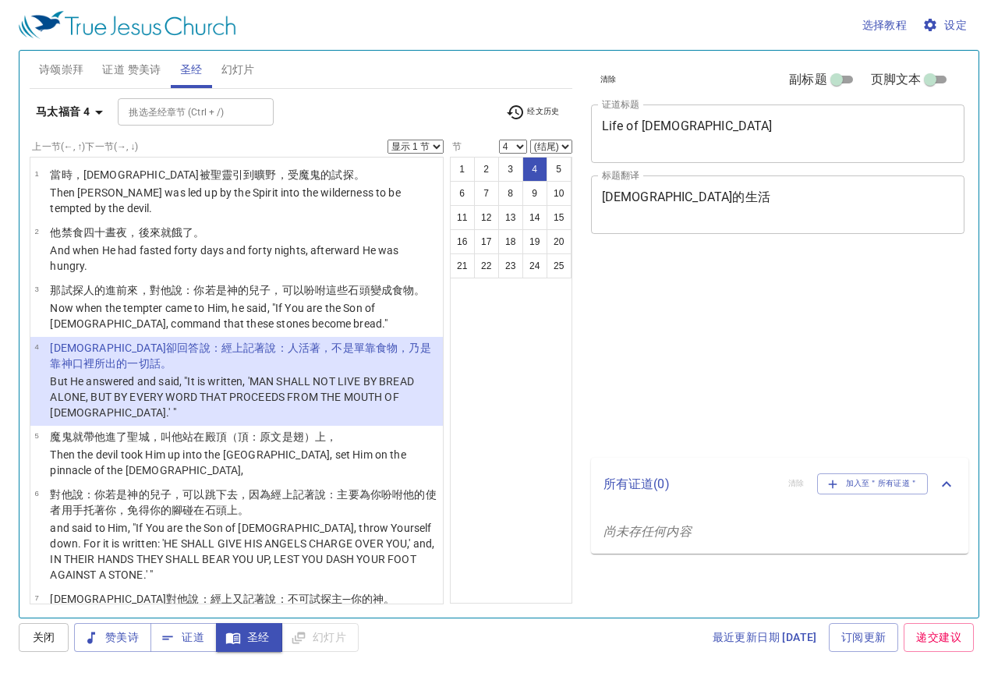
select select "4"
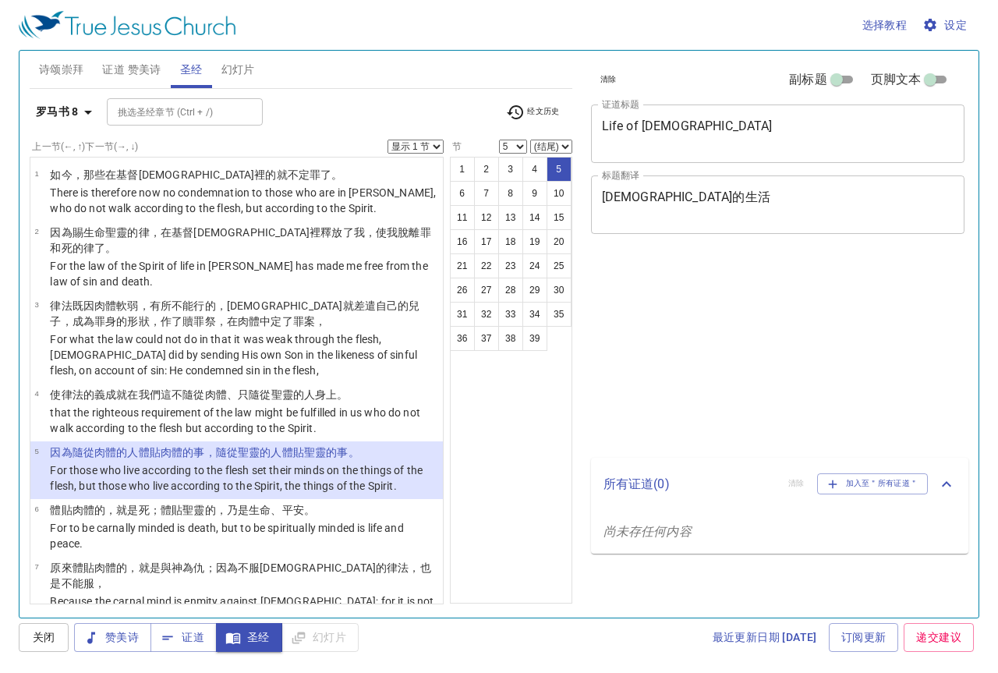
select select "5"
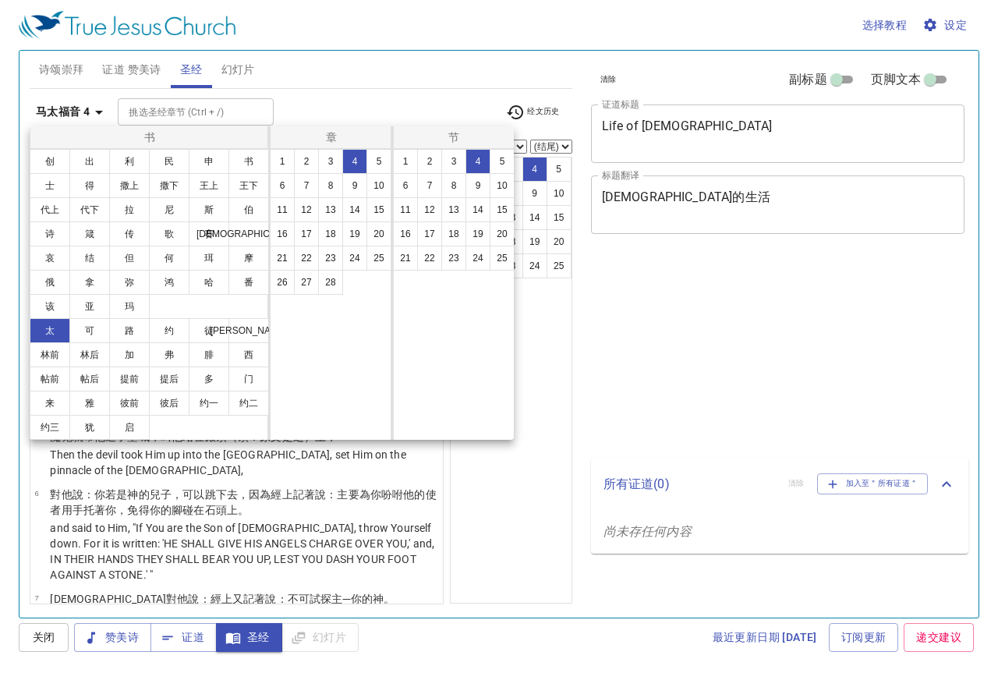
select select "4"
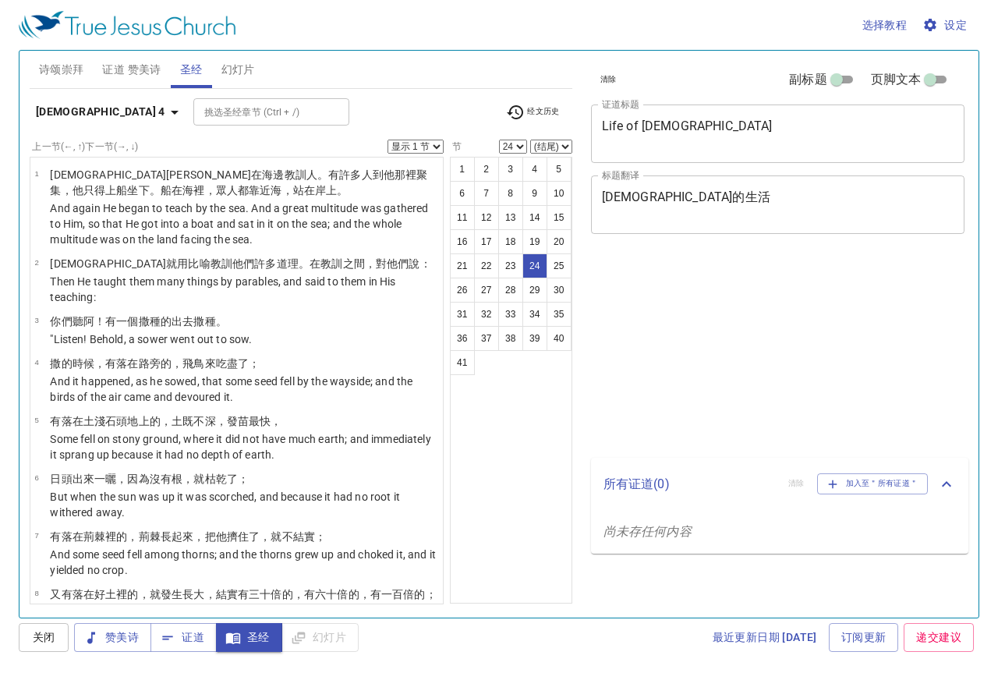
select select "24"
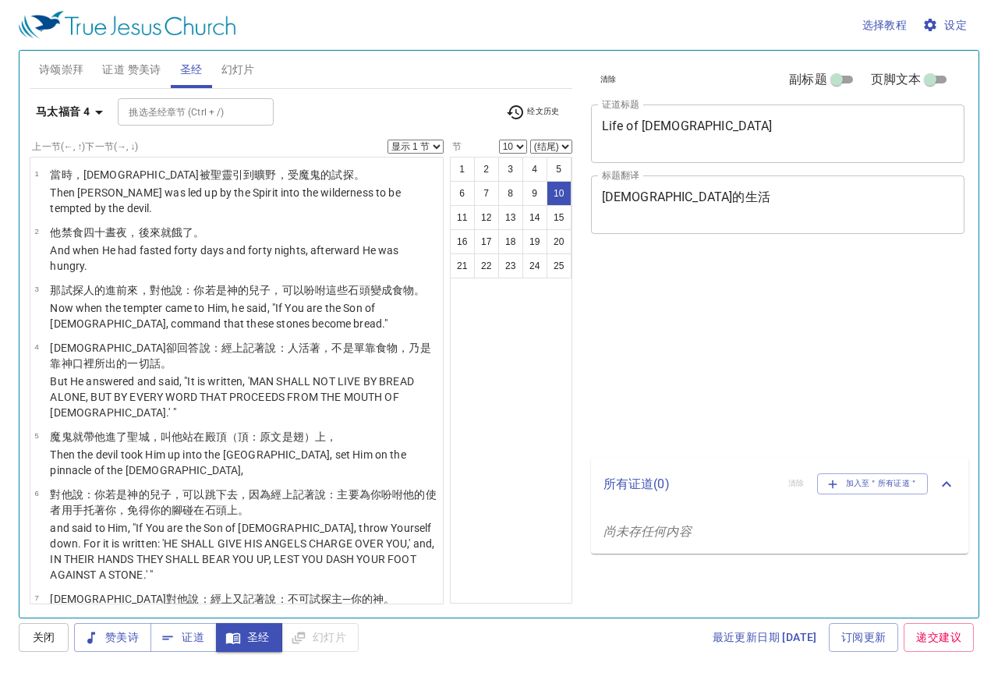
select select "10"
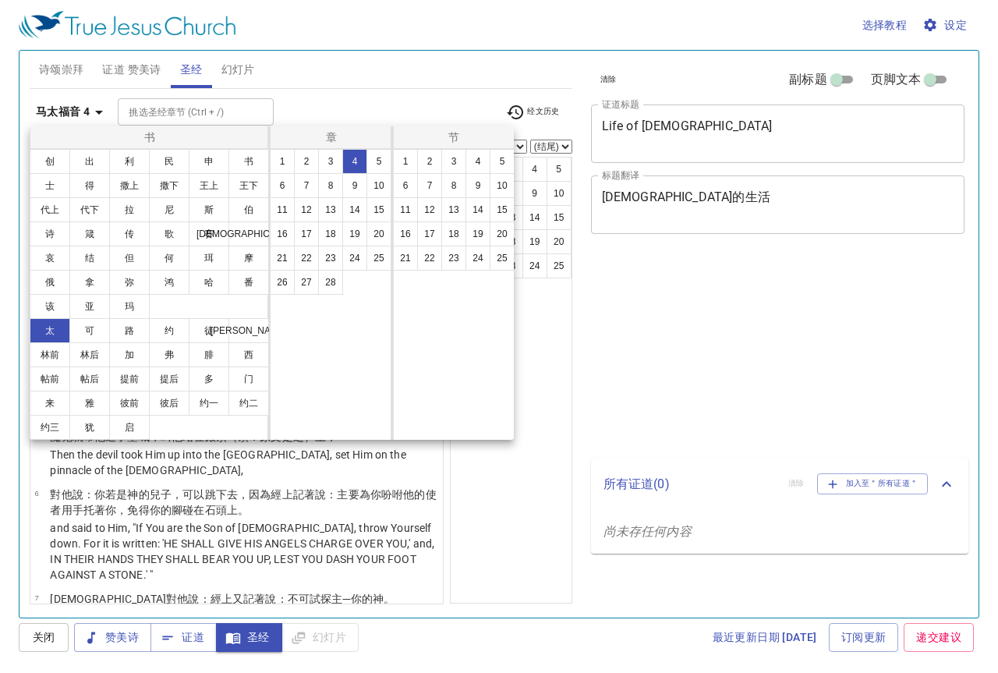
select select "4"
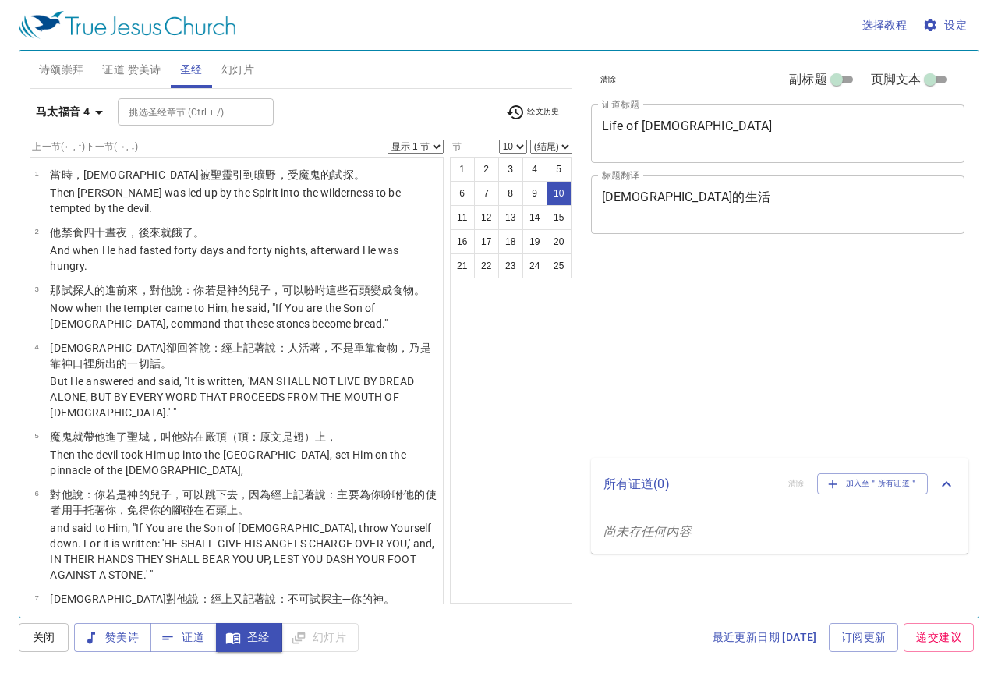
select select "10"
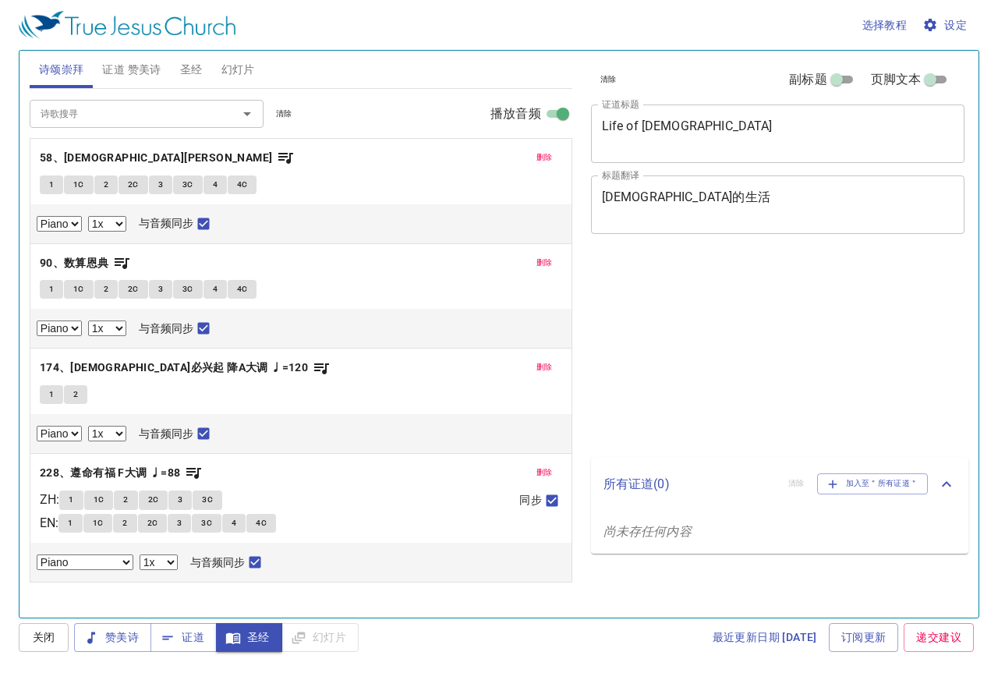
select select "1"
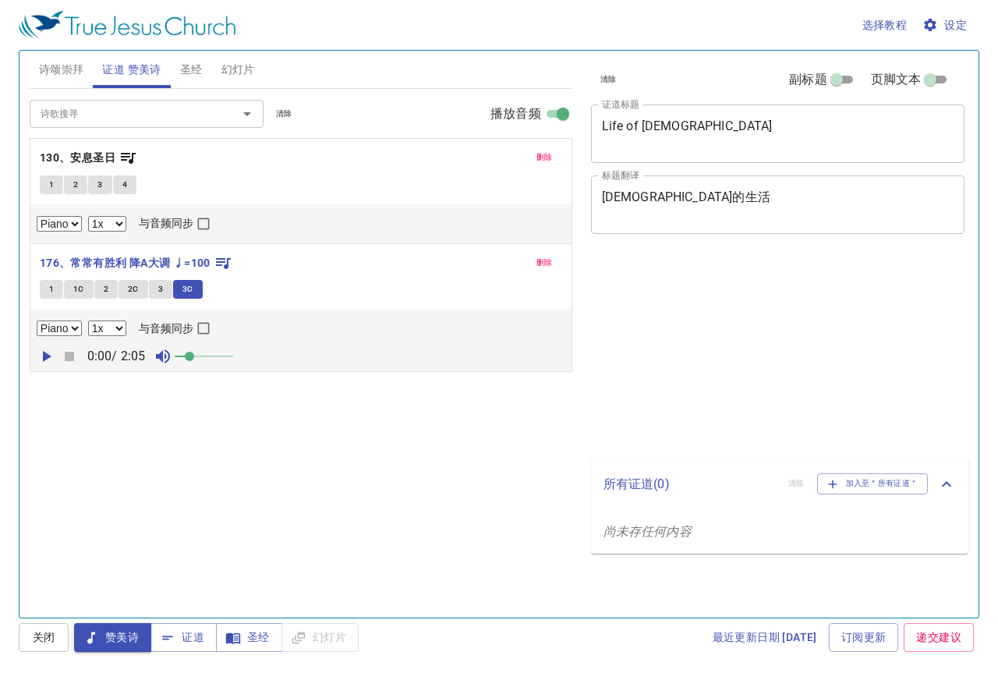
select select "1"
